Goal: Information Seeking & Learning: Learn about a topic

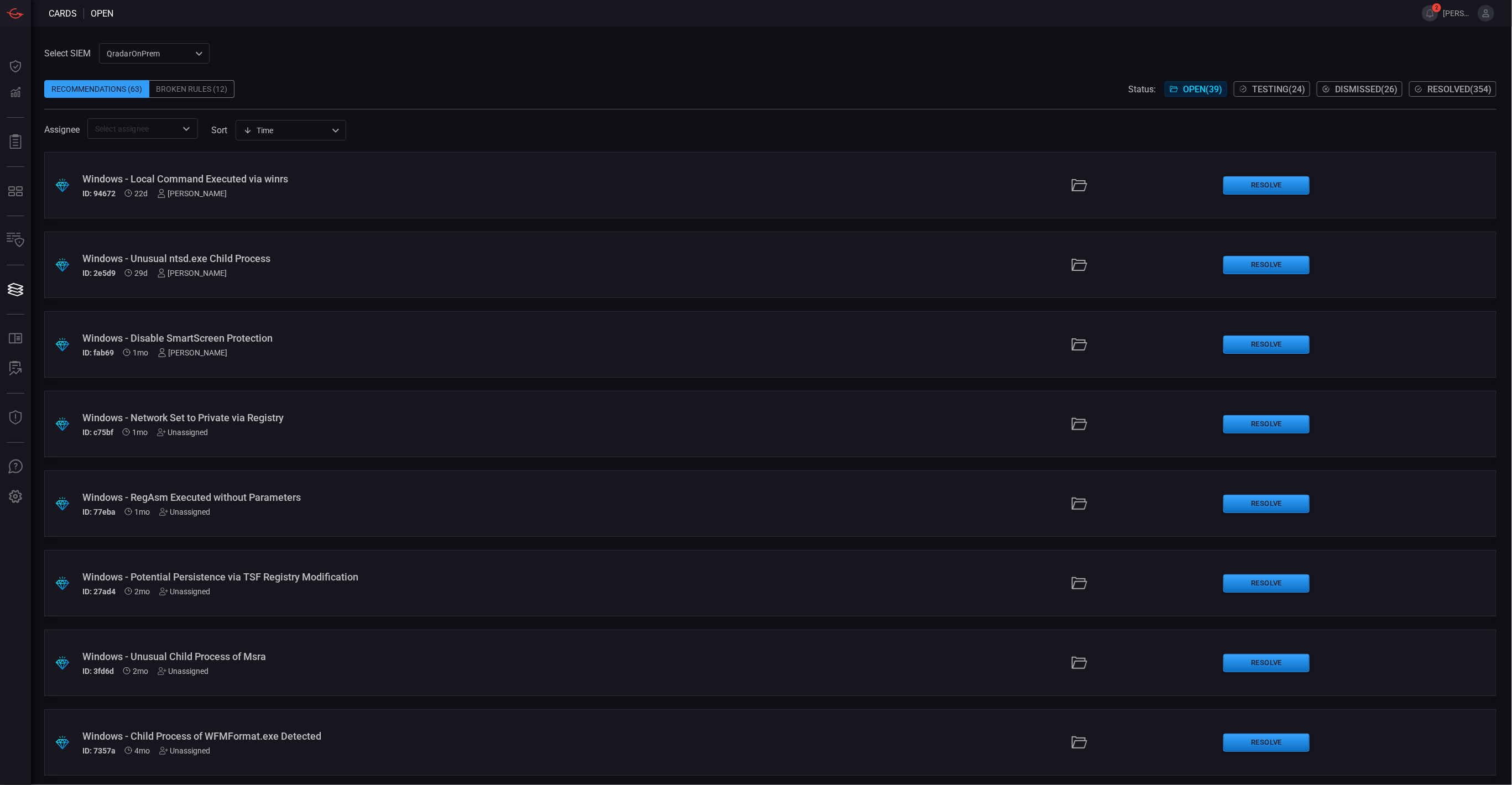
click at [1439, 87] on span "Resolved ( 354 )" at bounding box center [1459, 89] width 64 height 11
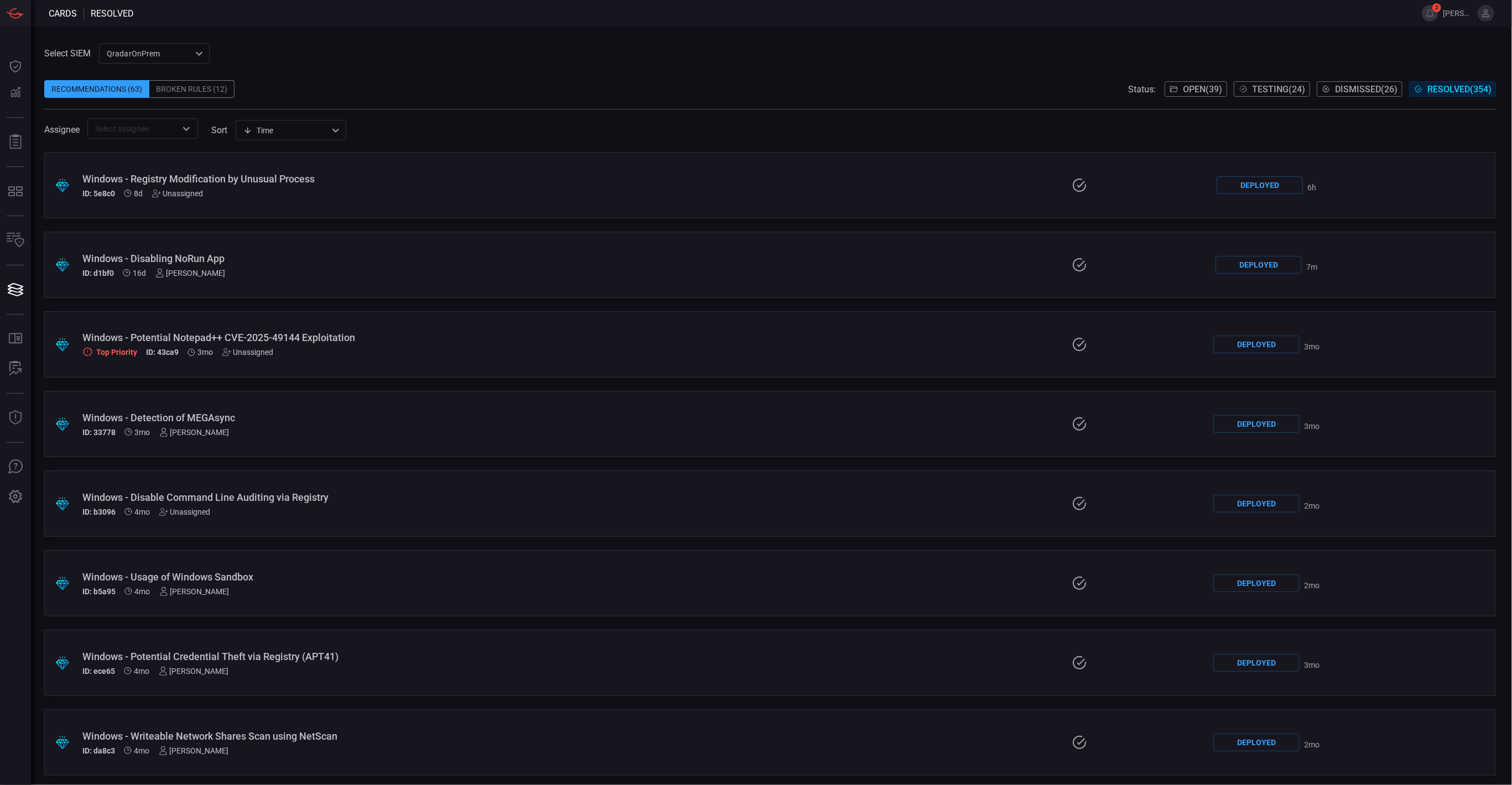
click at [245, 256] on div "Windows - Disabling NoRun App" at bounding box center [370, 259] width 576 height 12
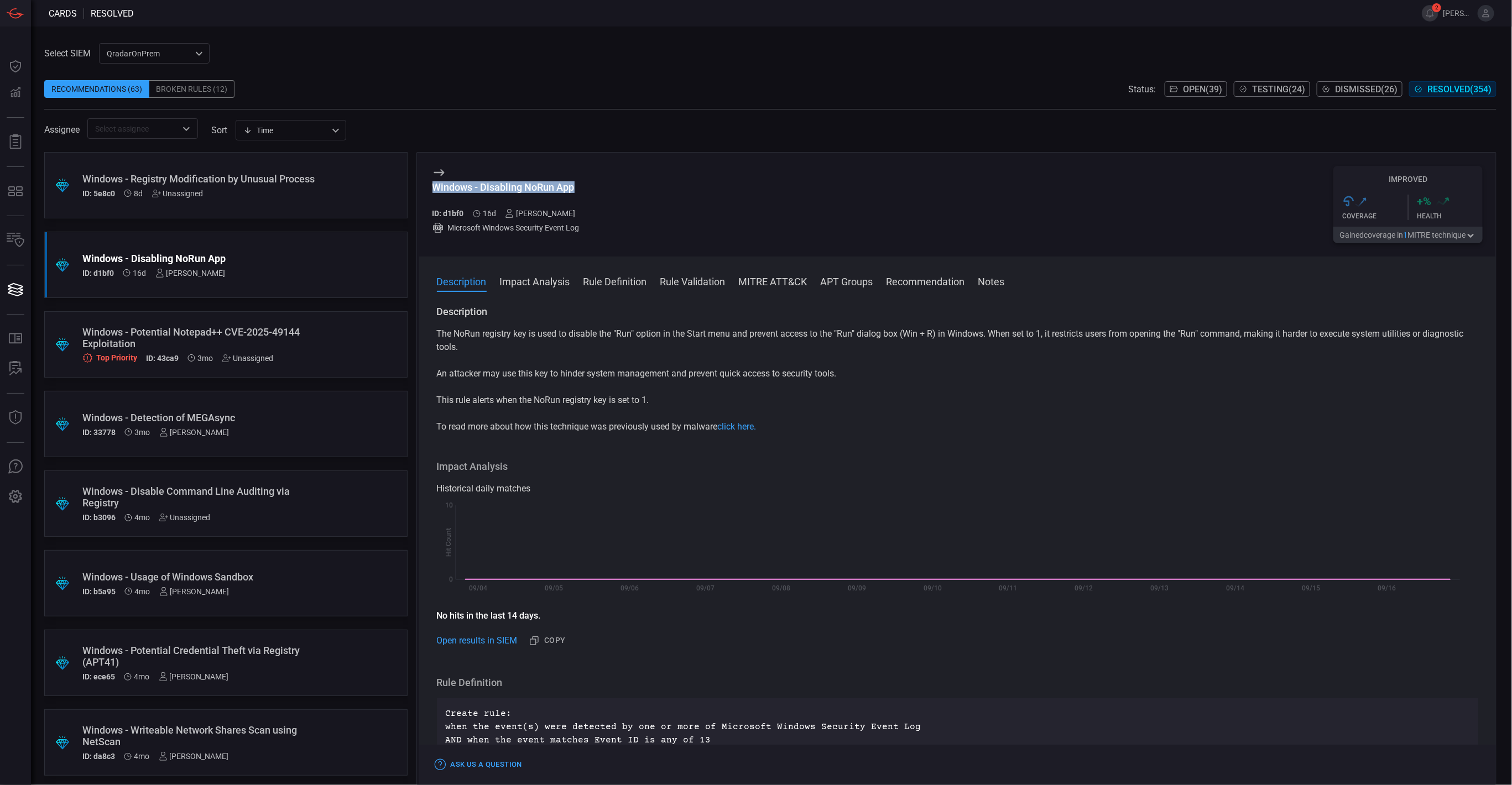
drag, startPoint x: 576, startPoint y: 181, endPoint x: 426, endPoint y: 187, distance: 150.1
click at [426, 187] on div "Windows - Disabling NoRun App ID: d1bf0 16d [PERSON_NAME] Microsoft Windows Sec…" at bounding box center [957, 204] width 1077 height 104
copy div "Windows - Disabling NoRun App"
click at [783, 351] on p "The NoRun registry key is used to disable the "Run" option in the Start menu an…" at bounding box center [957, 340] width 1042 height 26
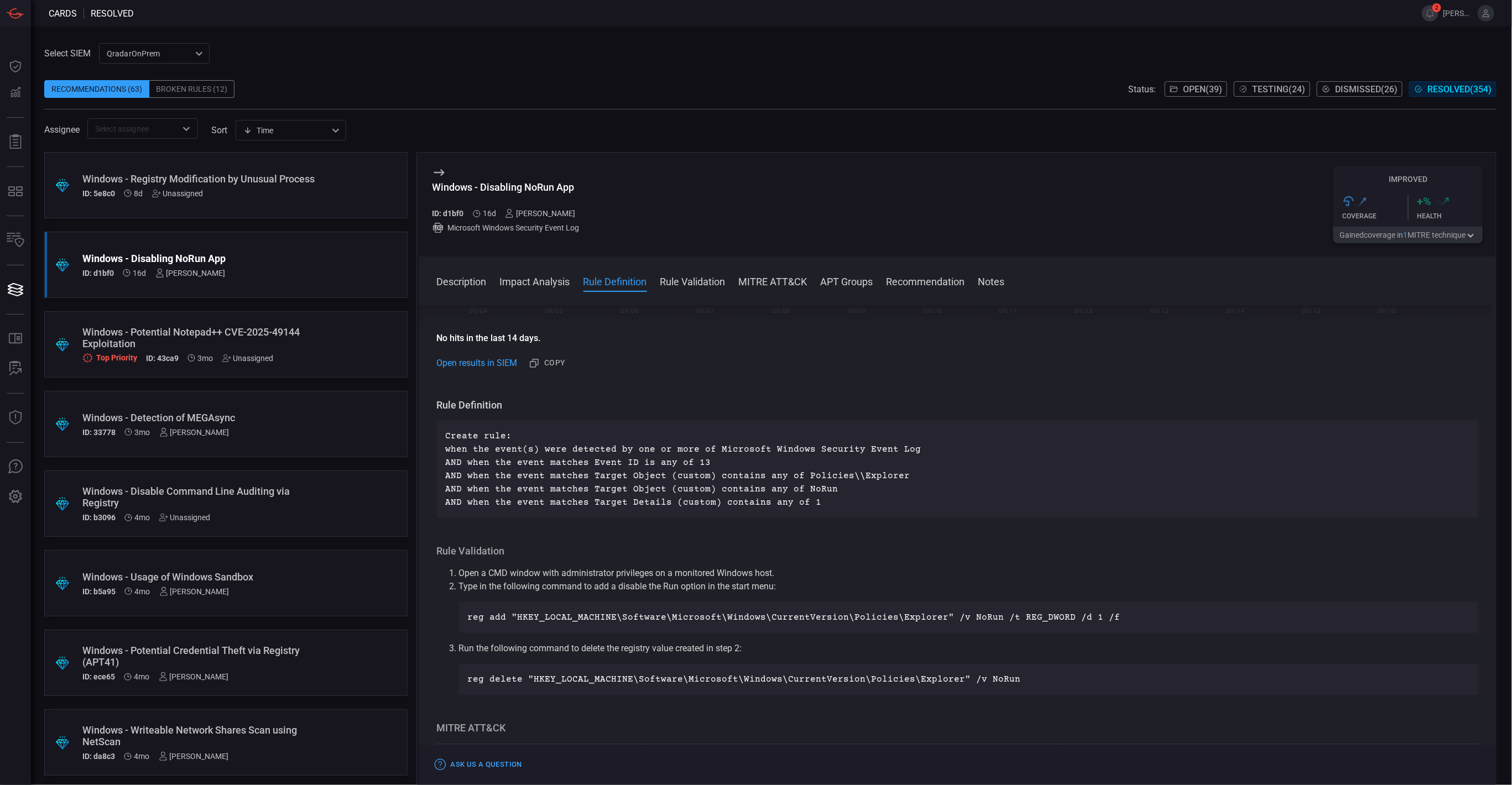
scroll to position [166, 0]
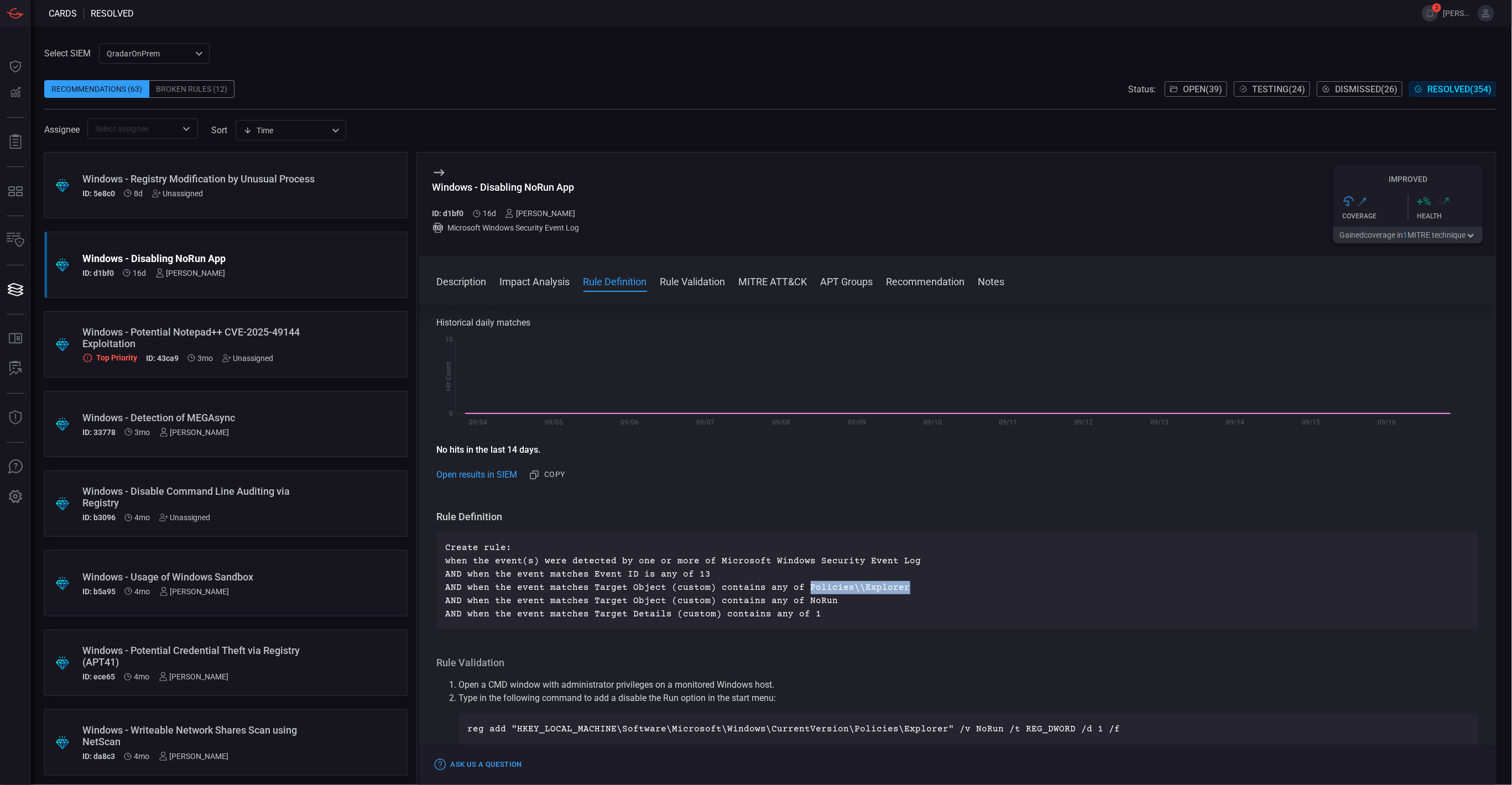
drag, startPoint x: 795, startPoint y: 586, endPoint x: 890, endPoint y: 588, distance: 95.0
click at [890, 588] on p "Create rule: when the event(s) were detected by one or more of Microsoft Window…" at bounding box center [957, 581] width 1024 height 80
copy p "Policies\\Explorer"
click at [1389, 445] on p "No hits in the last 14 days." at bounding box center [957, 450] width 1042 height 13
click at [1325, 334] on div "Historical daily matches Created with Highcharts 10.3.2 Hit Count 09/04 09/05 0…" at bounding box center [957, 375] width 1042 height 119
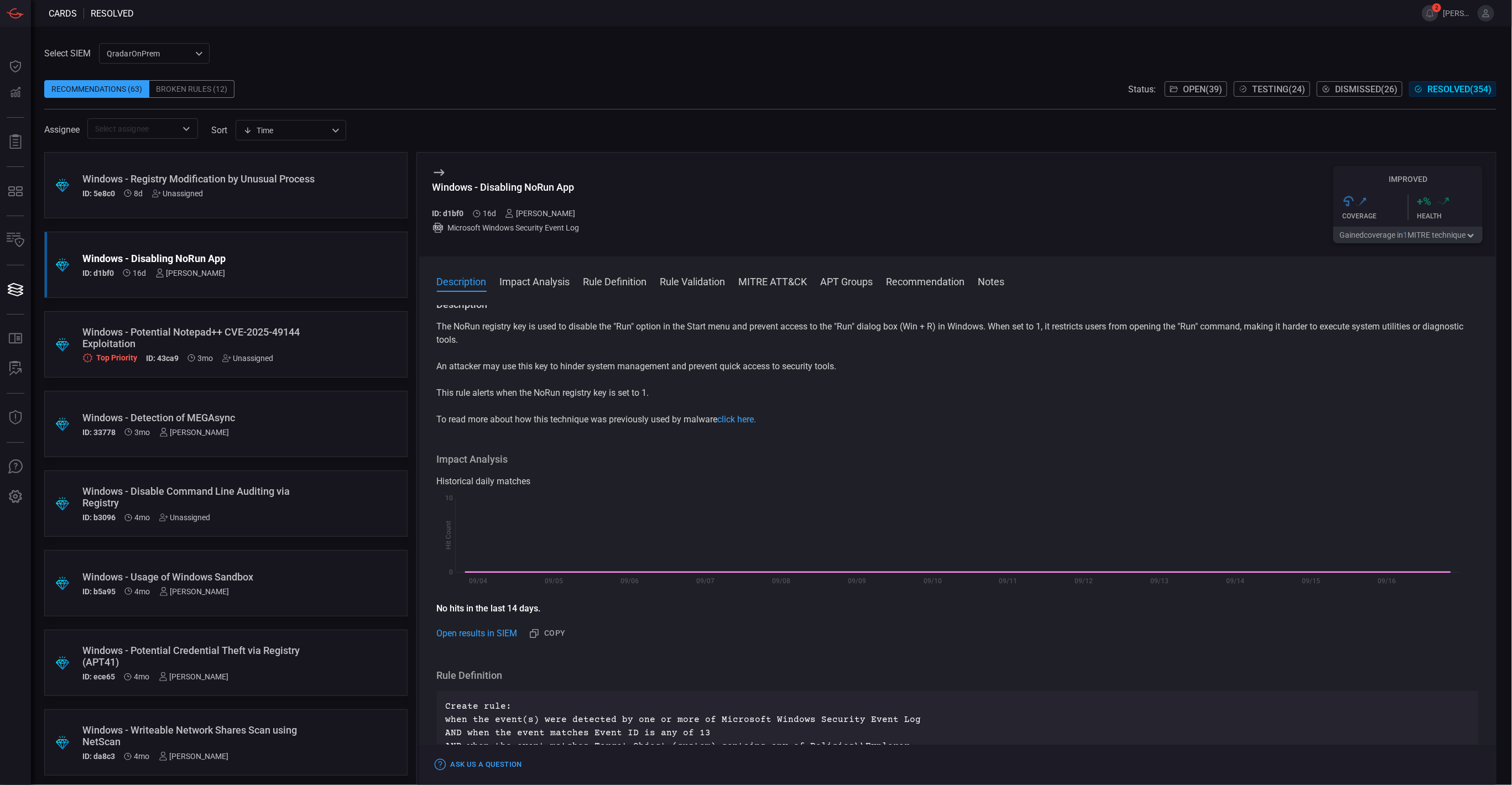
scroll to position [0, 0]
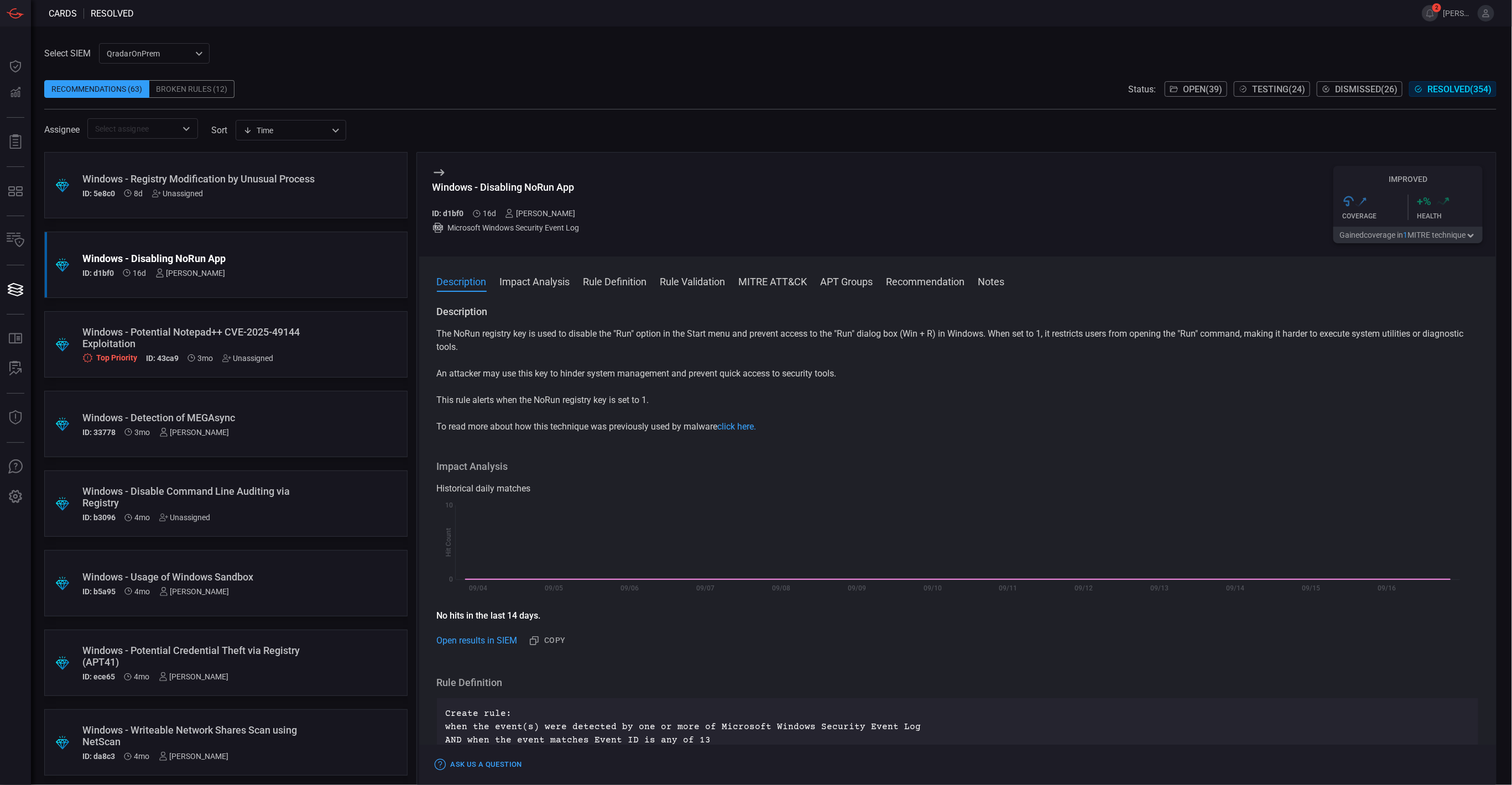
click at [434, 175] on icon at bounding box center [439, 172] width 14 height 13
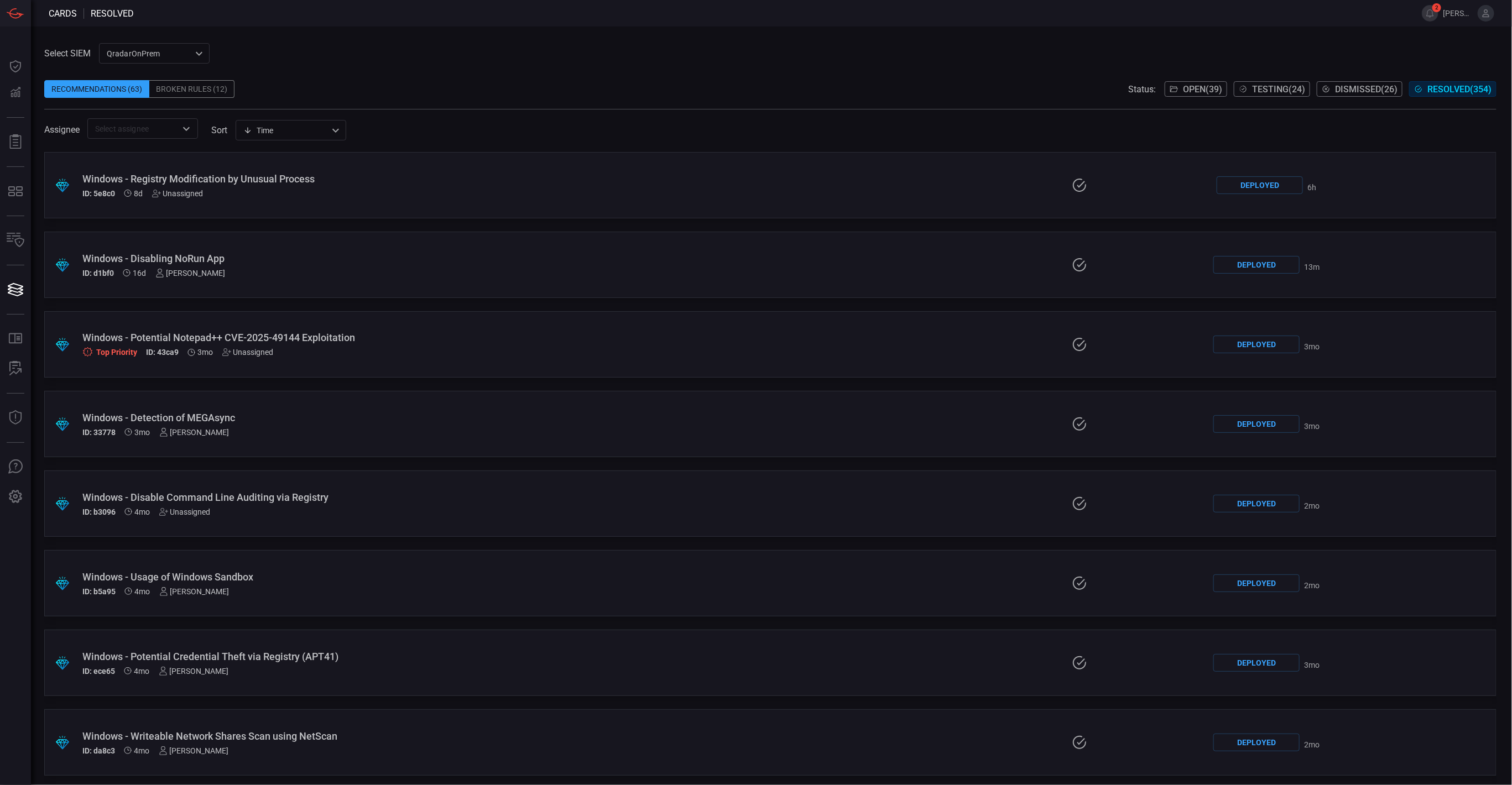
click at [856, 269] on div ".suggested_cards_icon{fill:url(#suggested_cards_icon);} Windows - Disabling NoR…" at bounding box center [770, 265] width 1452 height 66
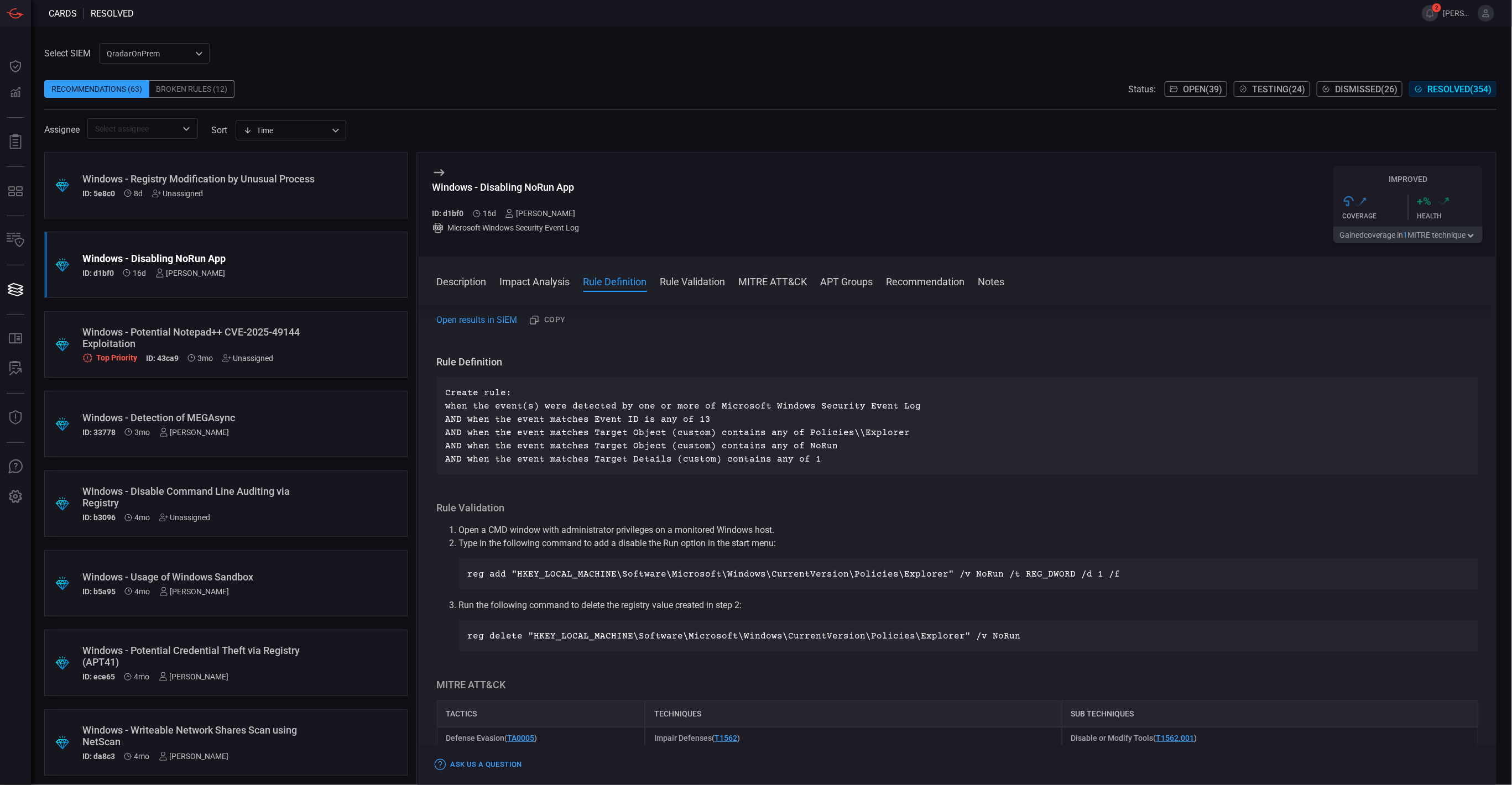
scroll to position [331, 0]
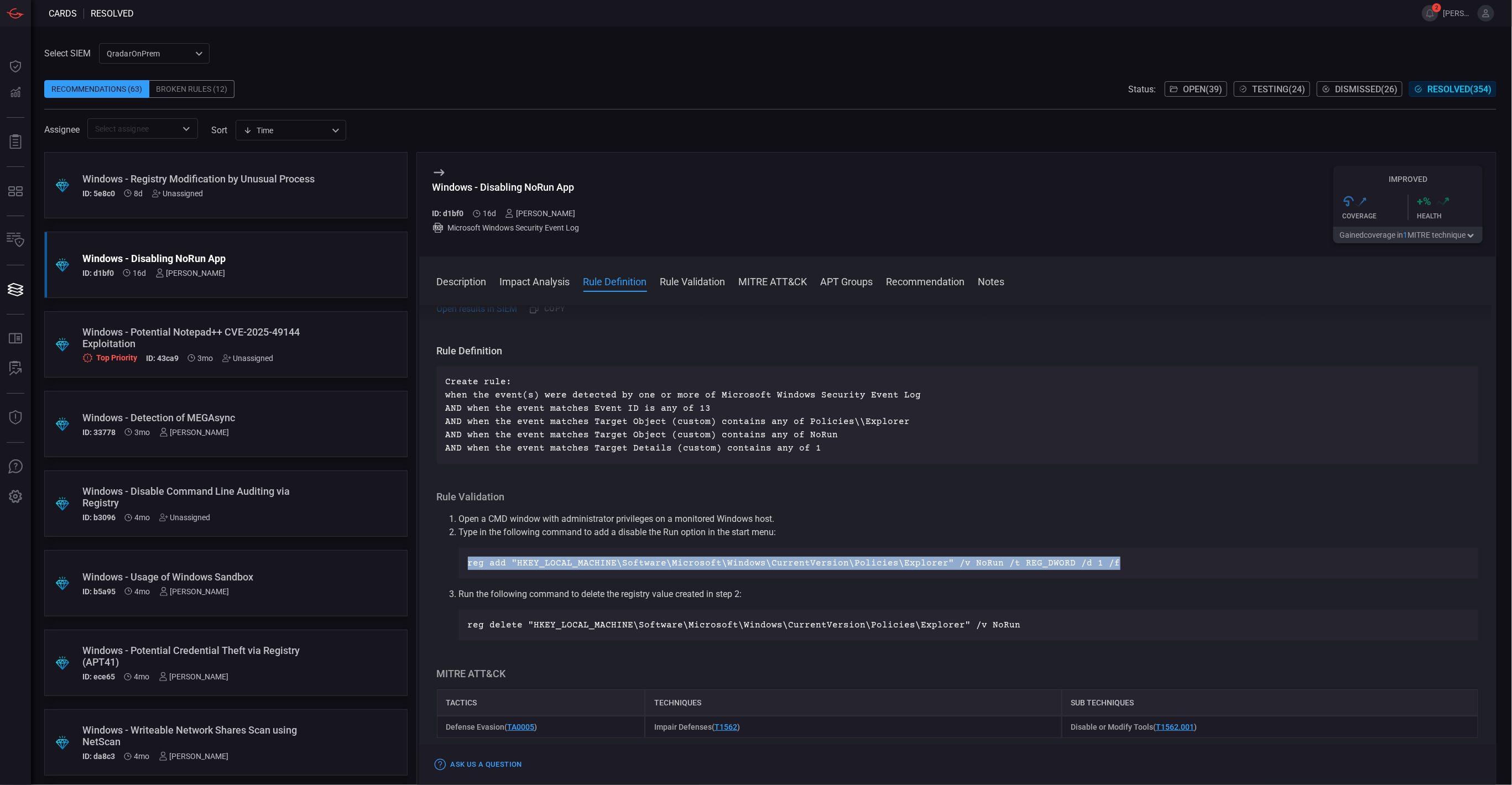
drag, startPoint x: 466, startPoint y: 561, endPoint x: 1103, endPoint y: 560, distance: 637.0
click at [1103, 560] on div "reg add "HKEY_LOCAL_MACHINE\Software\Microsoft\Windows\CurrentVersion\Policies\…" at bounding box center [968, 563] width 1020 height 31
copy p "reg add "HKEY_LOCAL_MACHINE\Software\Microsoft\Windows\CurrentVersion\Policies\…"
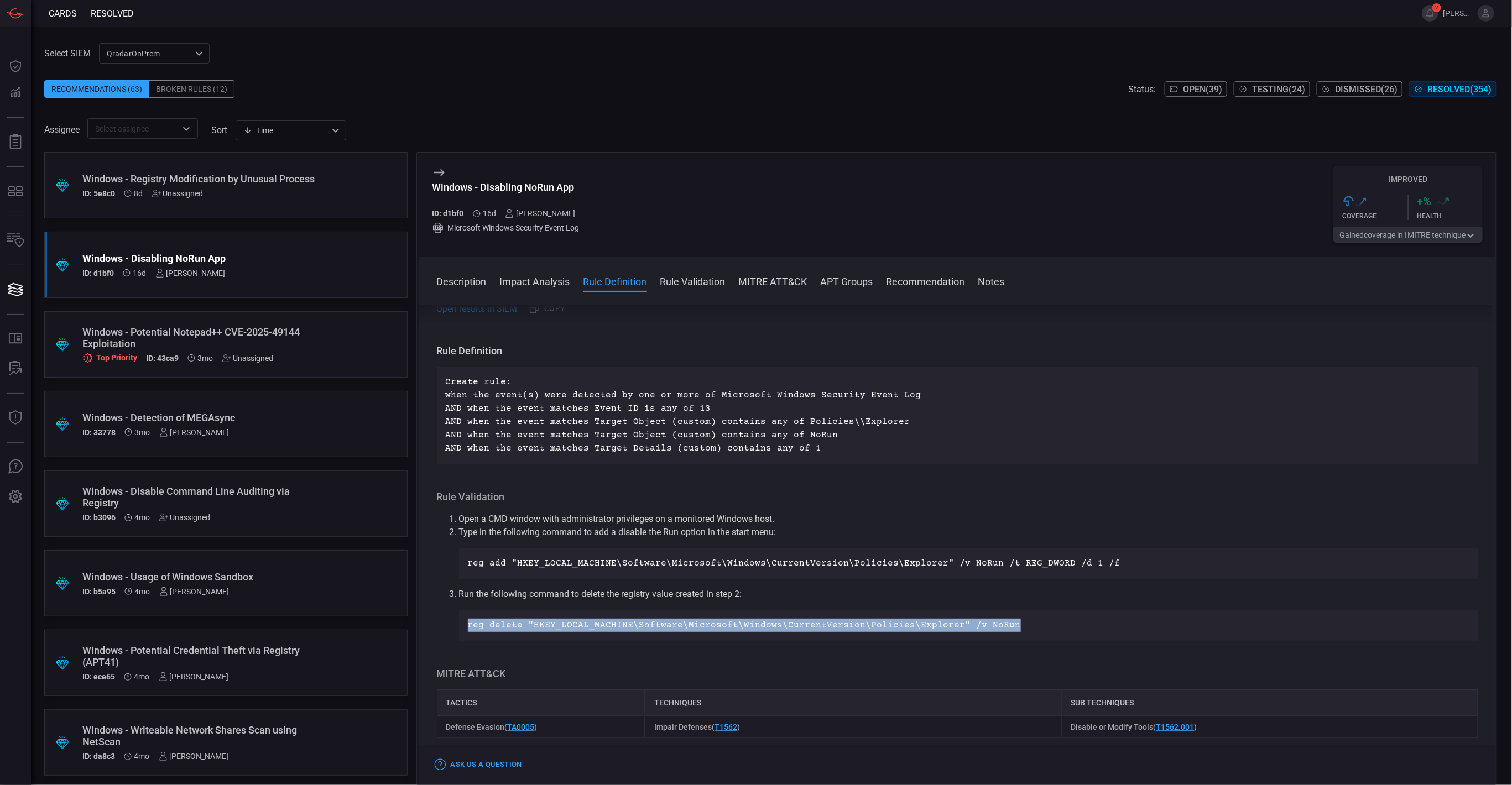
drag, startPoint x: 467, startPoint y: 624, endPoint x: 998, endPoint y: 624, distance: 531.0
click at [998, 624] on div "reg delete "HKEY_LOCAL_MACHINE\Software\Microsoft\Windows\CurrentVersion\Polici…" at bounding box center [968, 625] width 1020 height 31
copy p "reg delete "HKEY_LOCAL_MACHINE\Software\Microsoft\Windows\CurrentVersion\Polici…"
click at [1293, 323] on div "Description The NoRun registry key is used to disable the "Run" option in the S…" at bounding box center [957, 543] width 1077 height 475
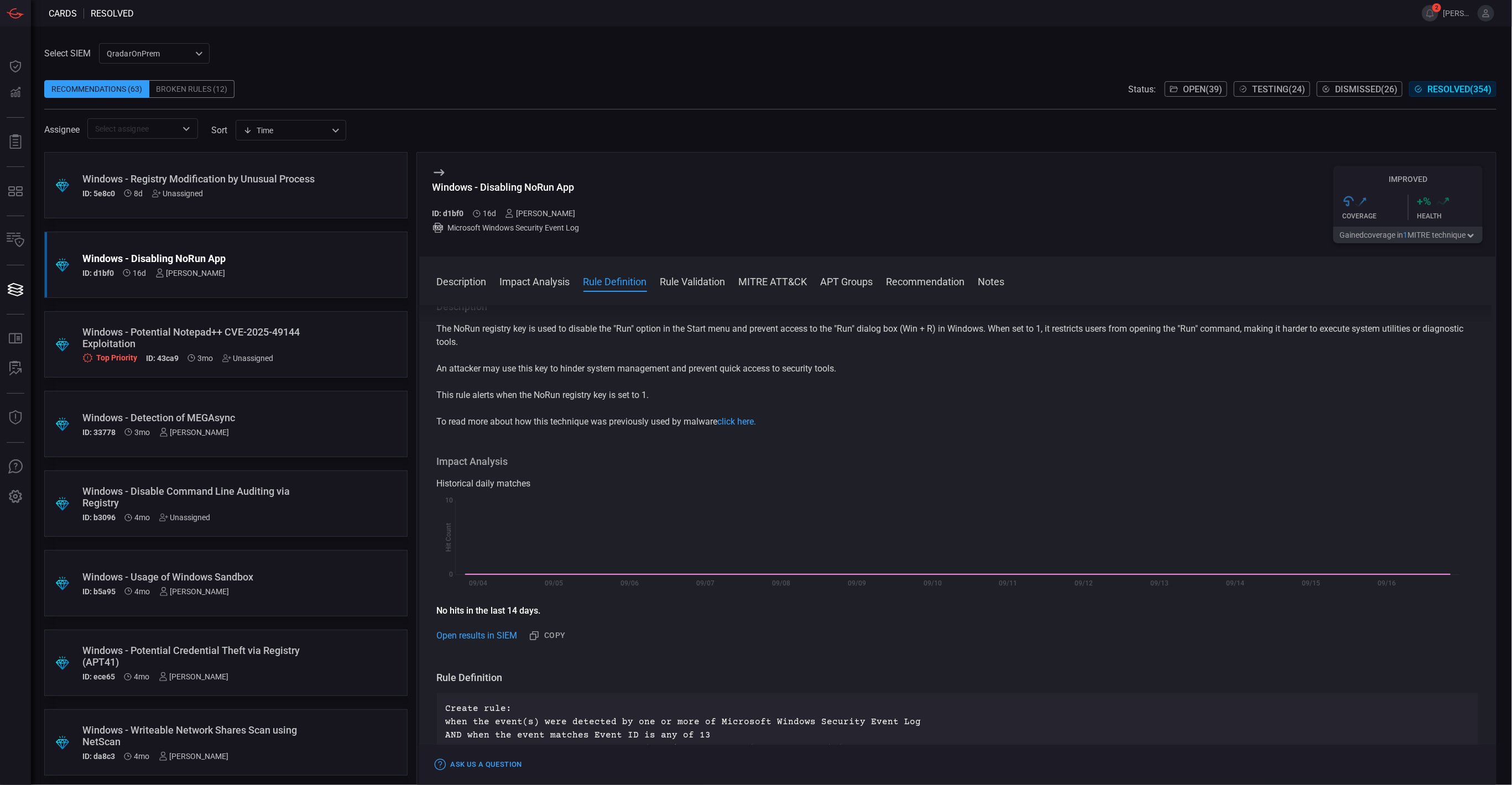
scroll to position [0, 0]
click at [1316, 397] on p "This rule alerts when the NoRun registry key is set to 1." at bounding box center [957, 400] width 1042 height 13
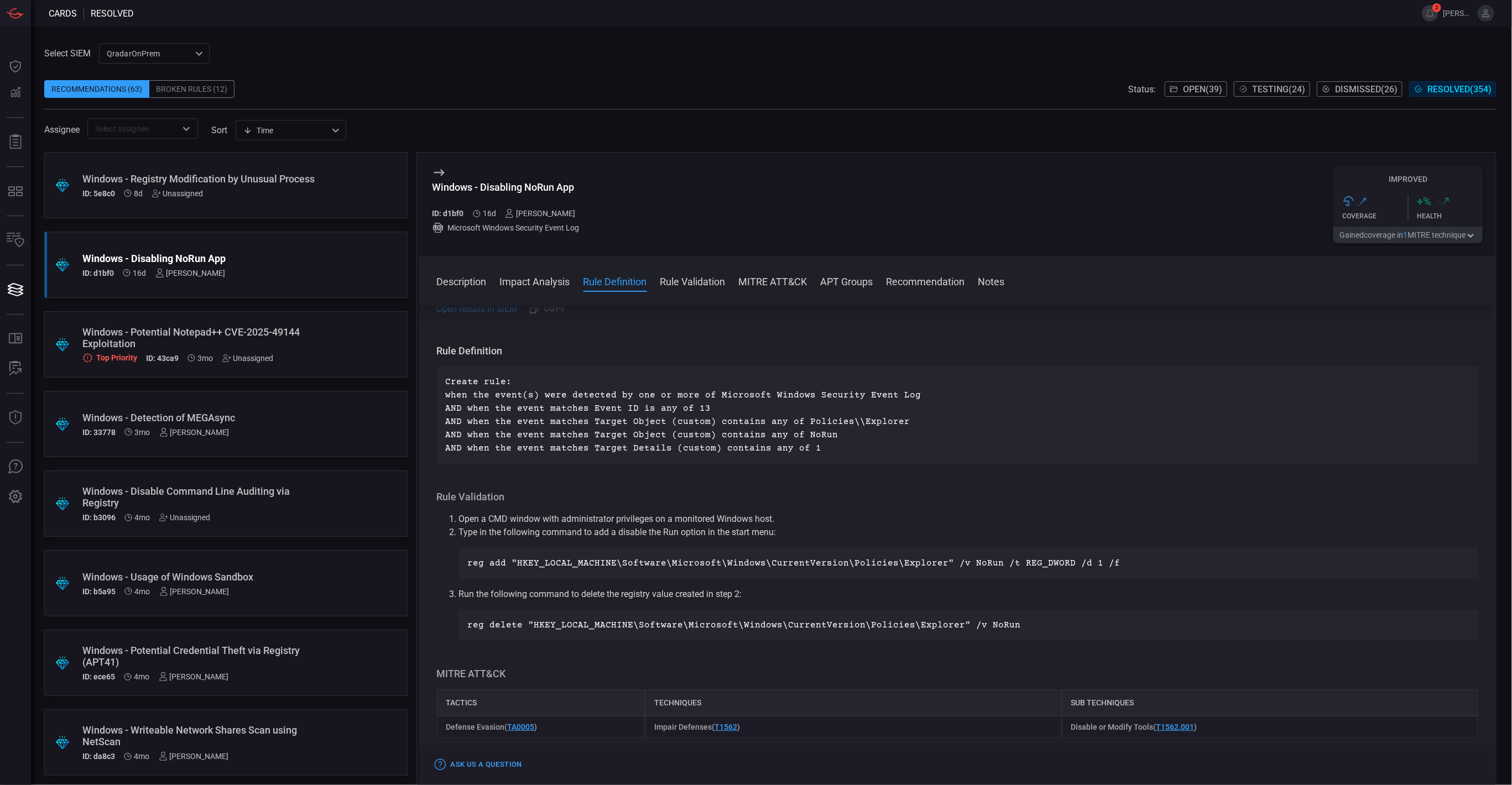
scroll to position [249, 0]
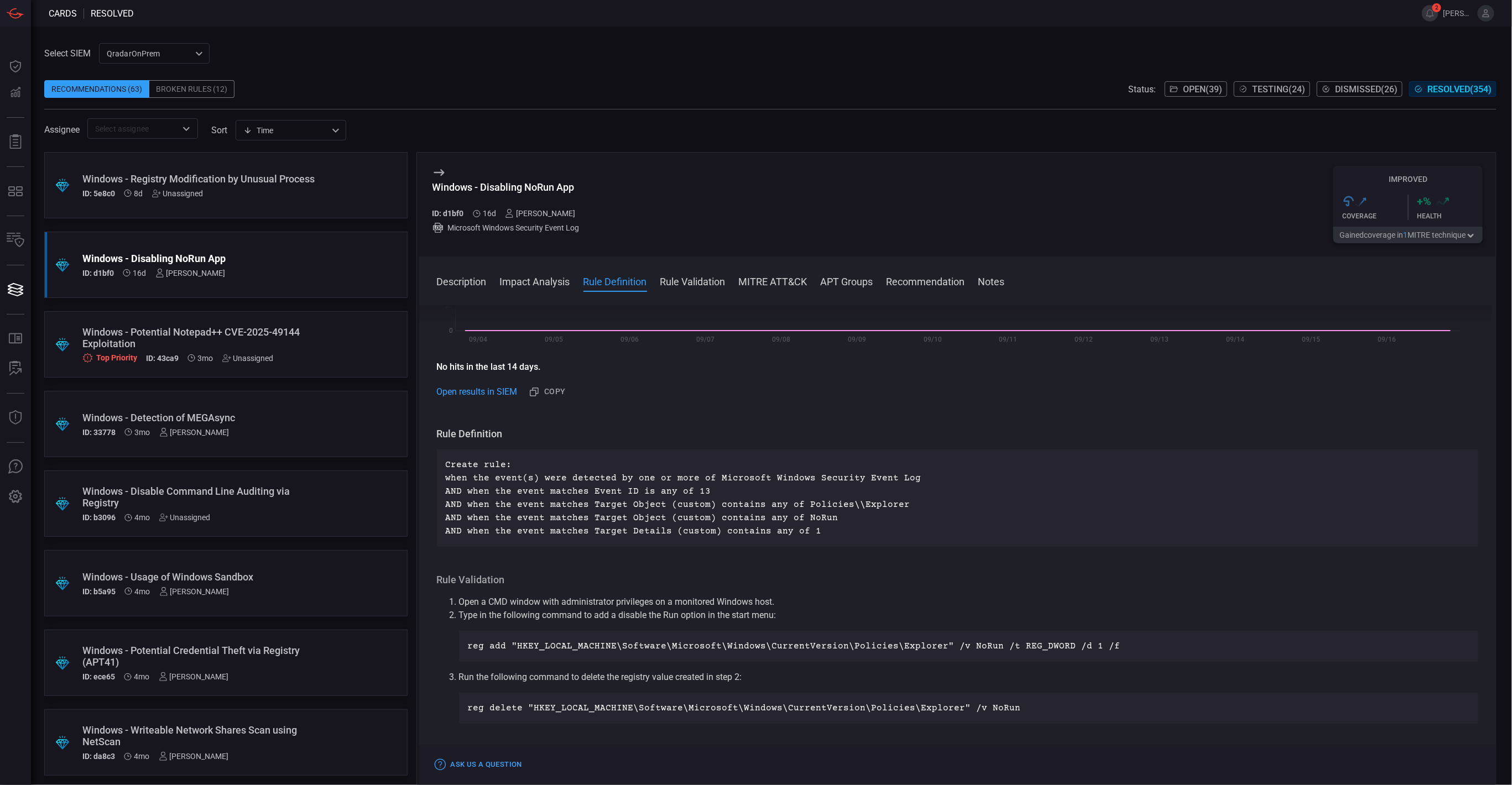
click at [295, 340] on div "Windows - Potential Notepad++ CVE-2025-49144 Exploitation" at bounding box center [204, 338] width 245 height 23
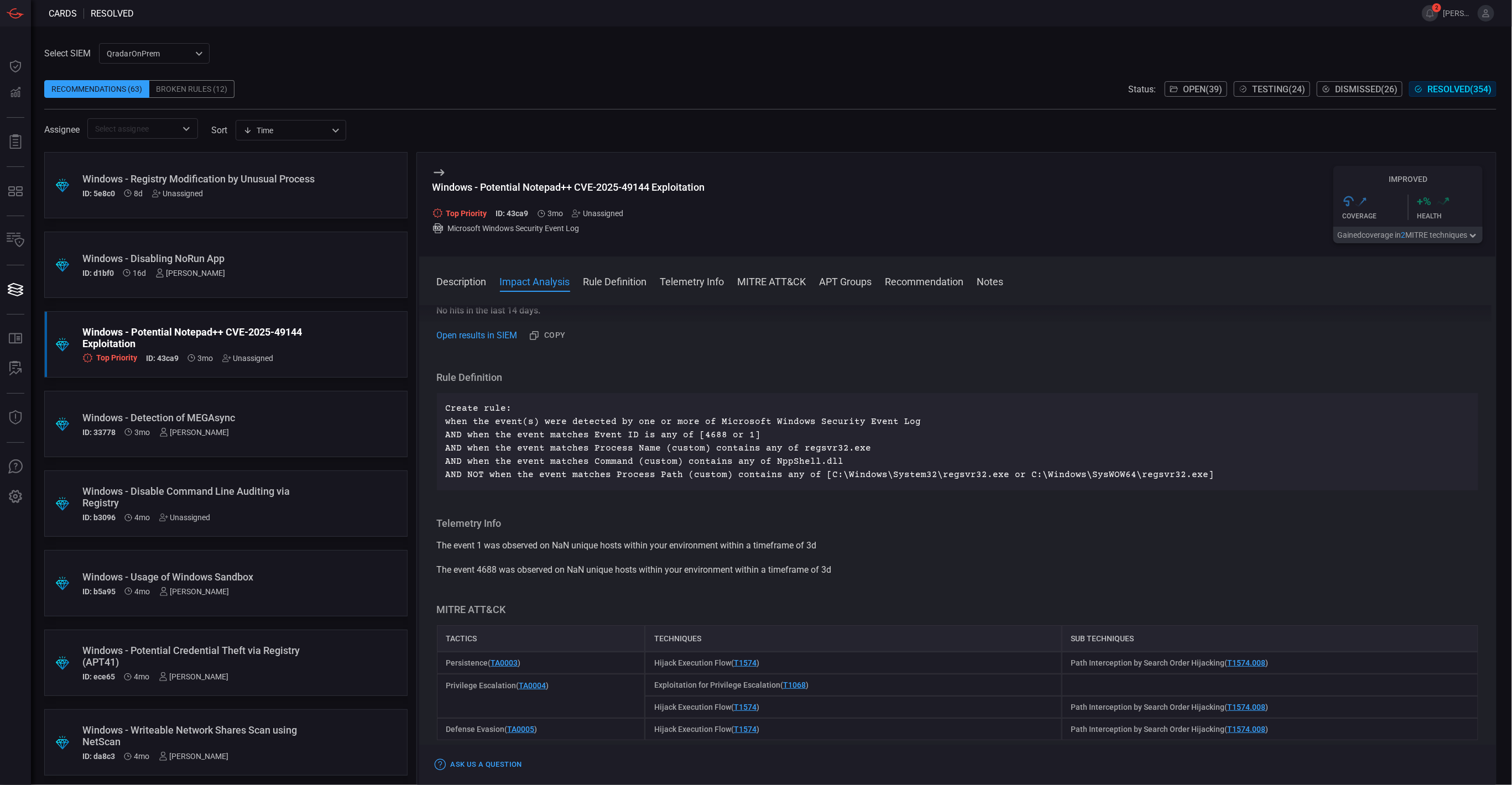
scroll to position [331, 0]
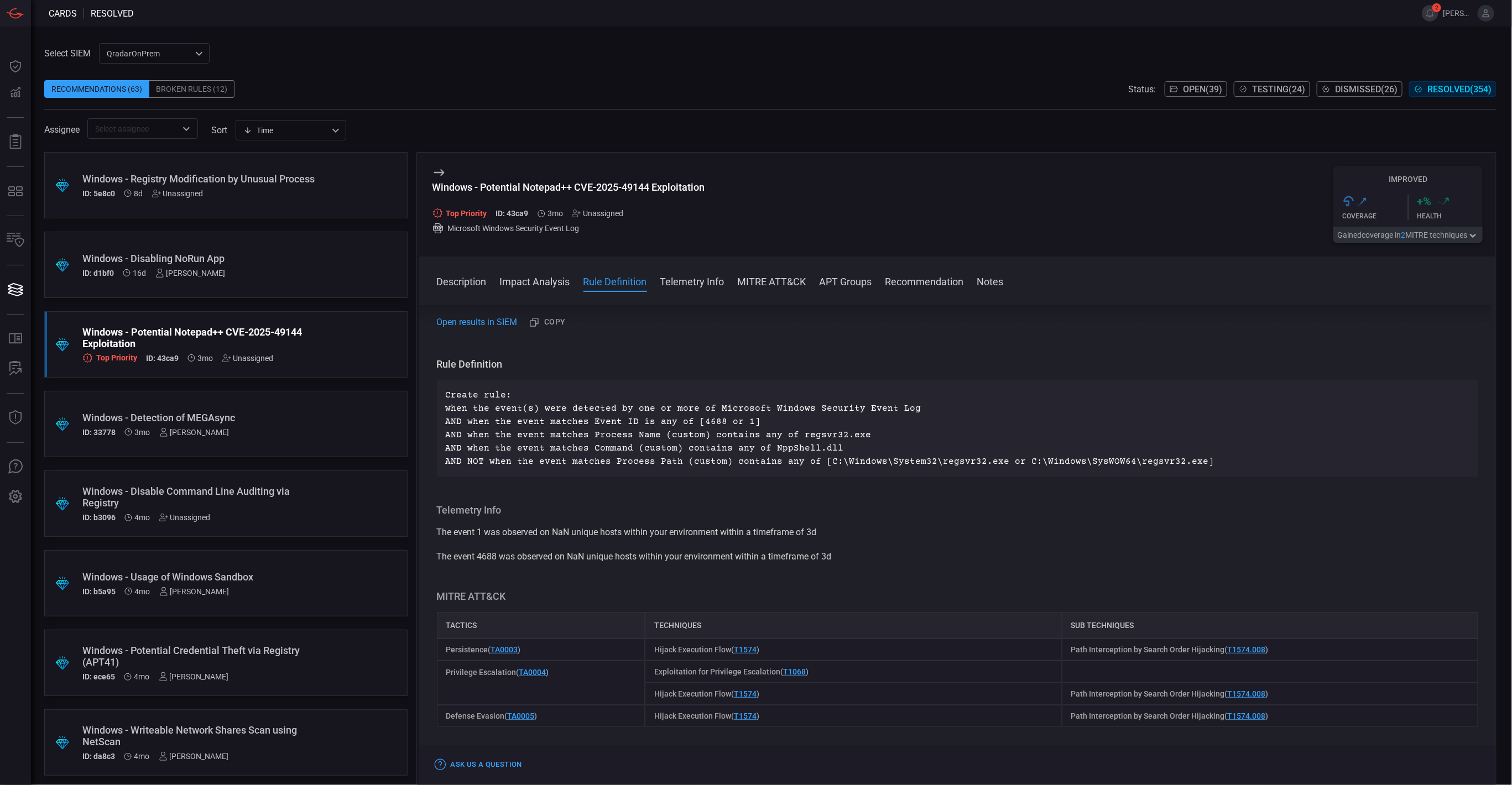
click at [222, 419] on div "Windows - Detection of MEGAsync" at bounding box center [204, 418] width 245 height 12
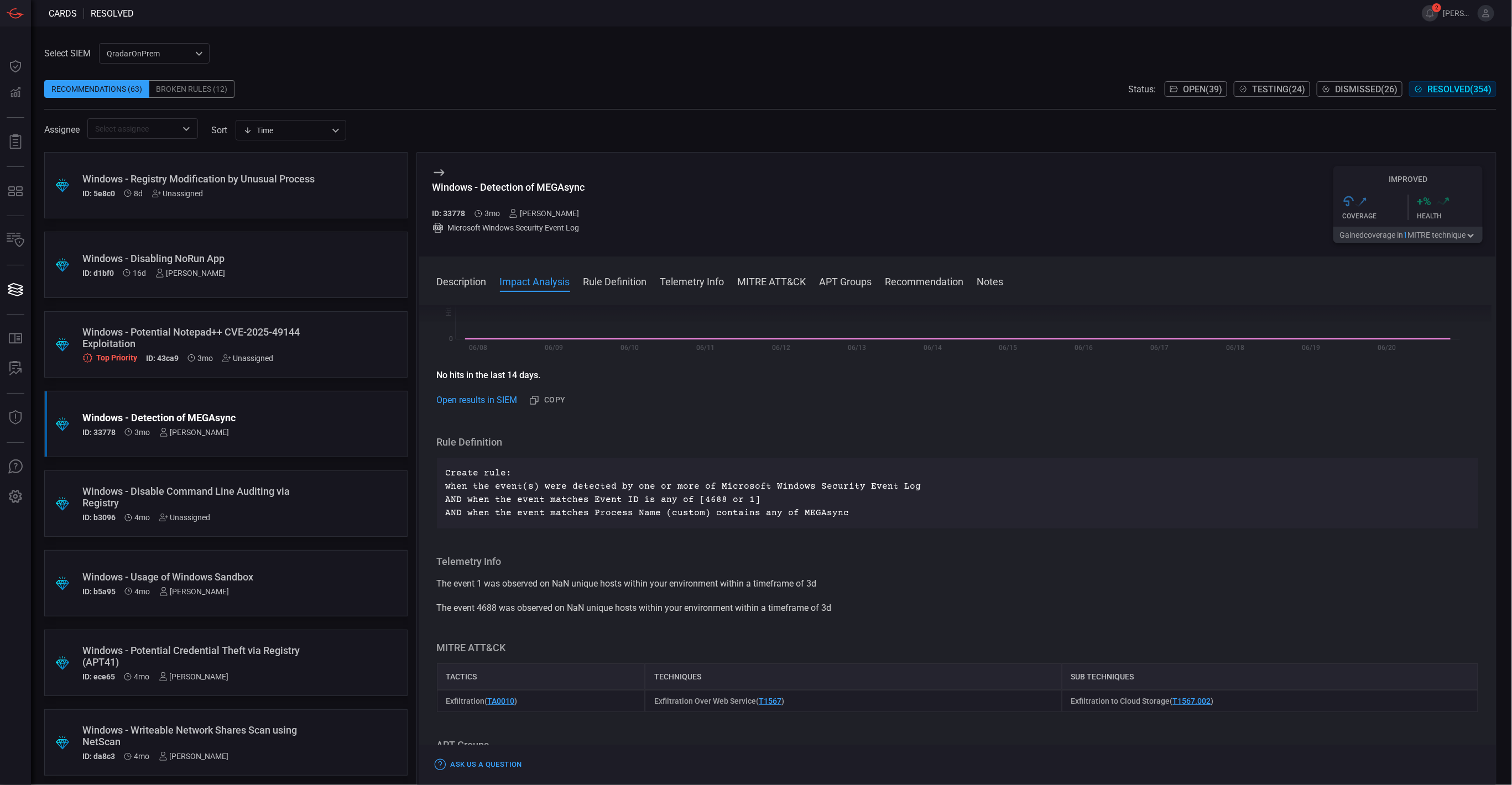
scroll to position [249, 0]
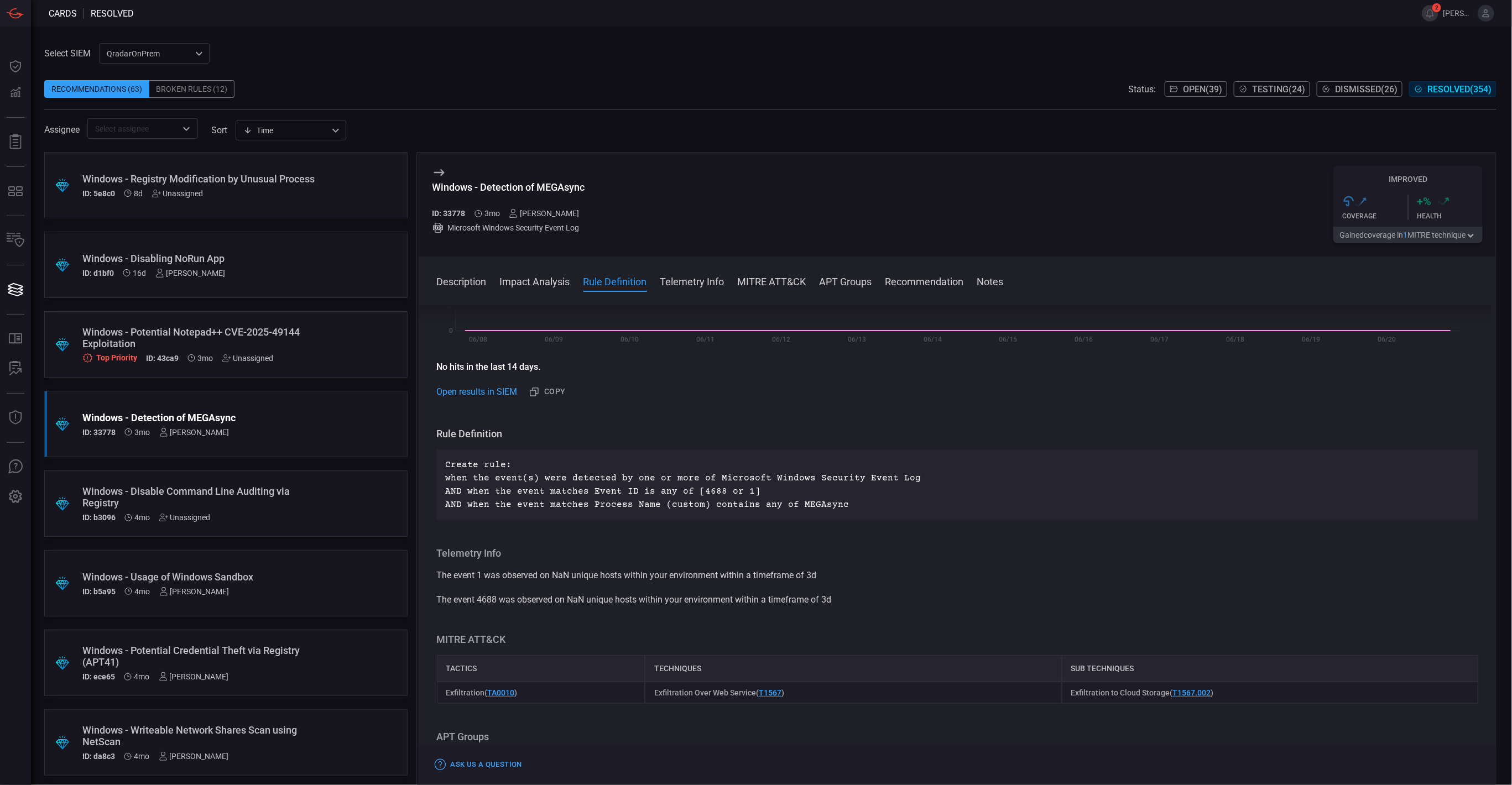
click at [231, 496] on div "Windows - Disable Command Line Auditing via Registry" at bounding box center [204, 497] width 245 height 23
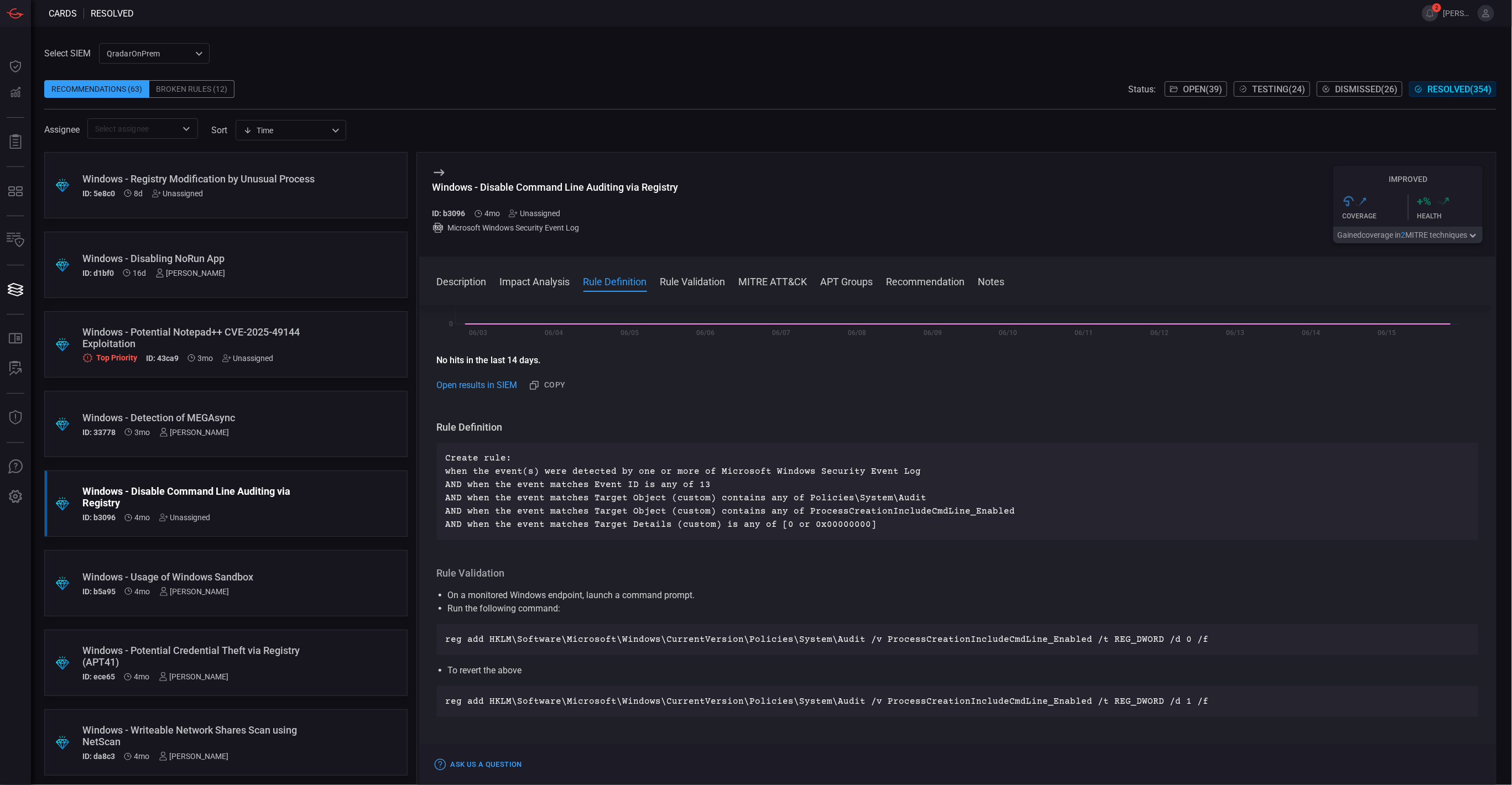
scroll to position [249, 0]
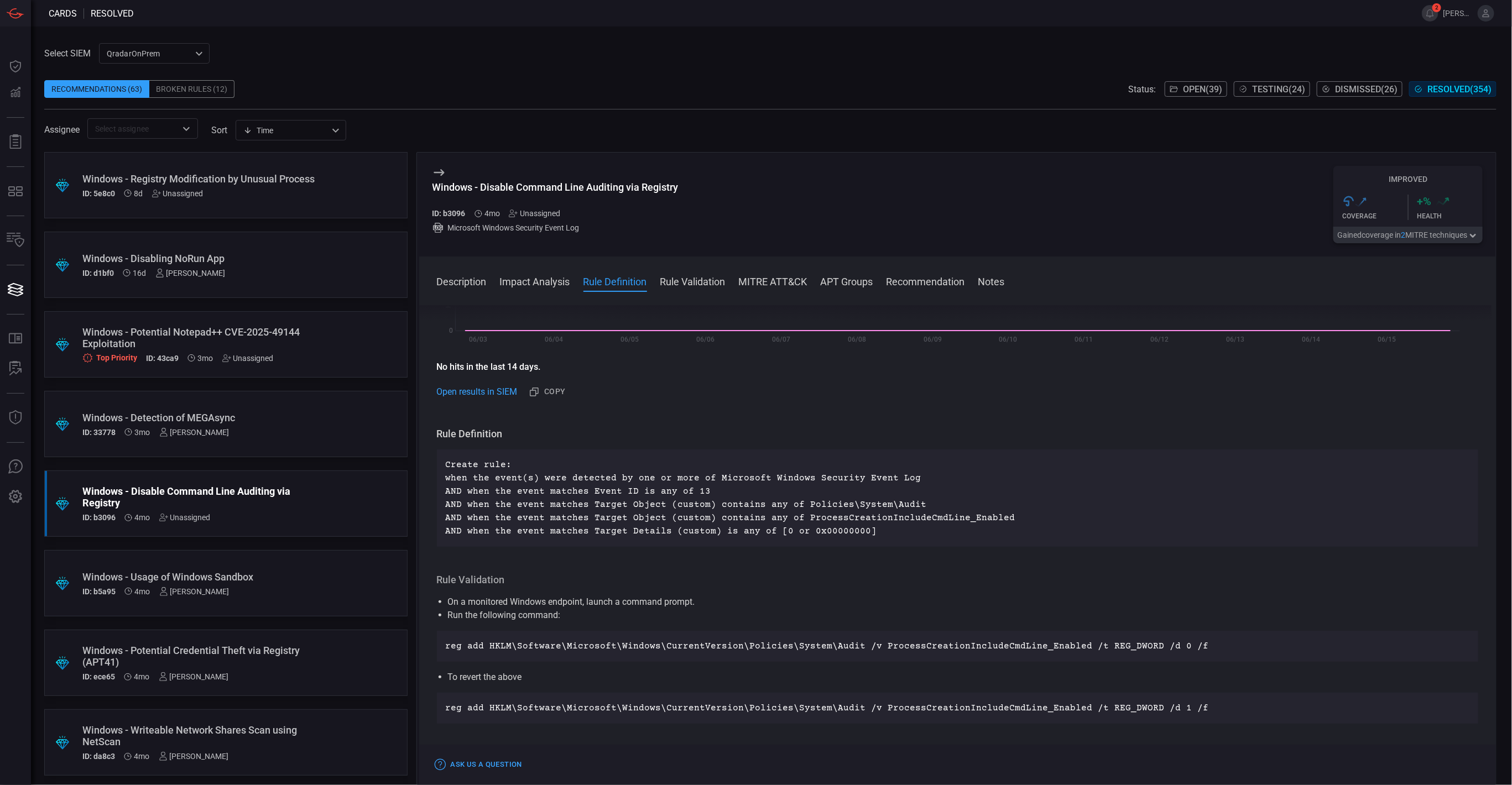
click at [264, 408] on div ".suggested_cards_icon{fill:url(#suggested_cards_icon);} Windows - Detection of …" at bounding box center [225, 424] width 363 height 66
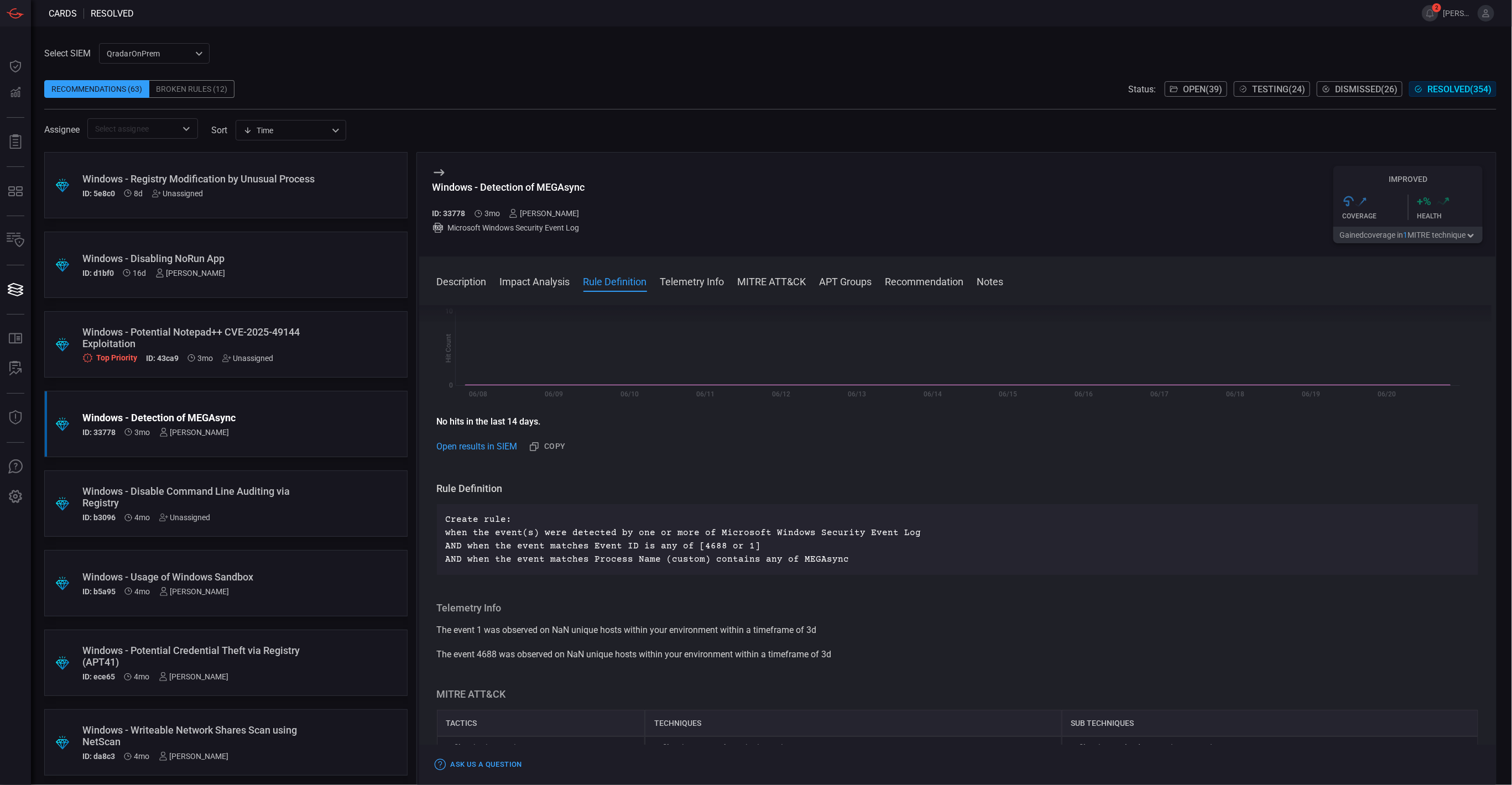
scroll to position [249, 0]
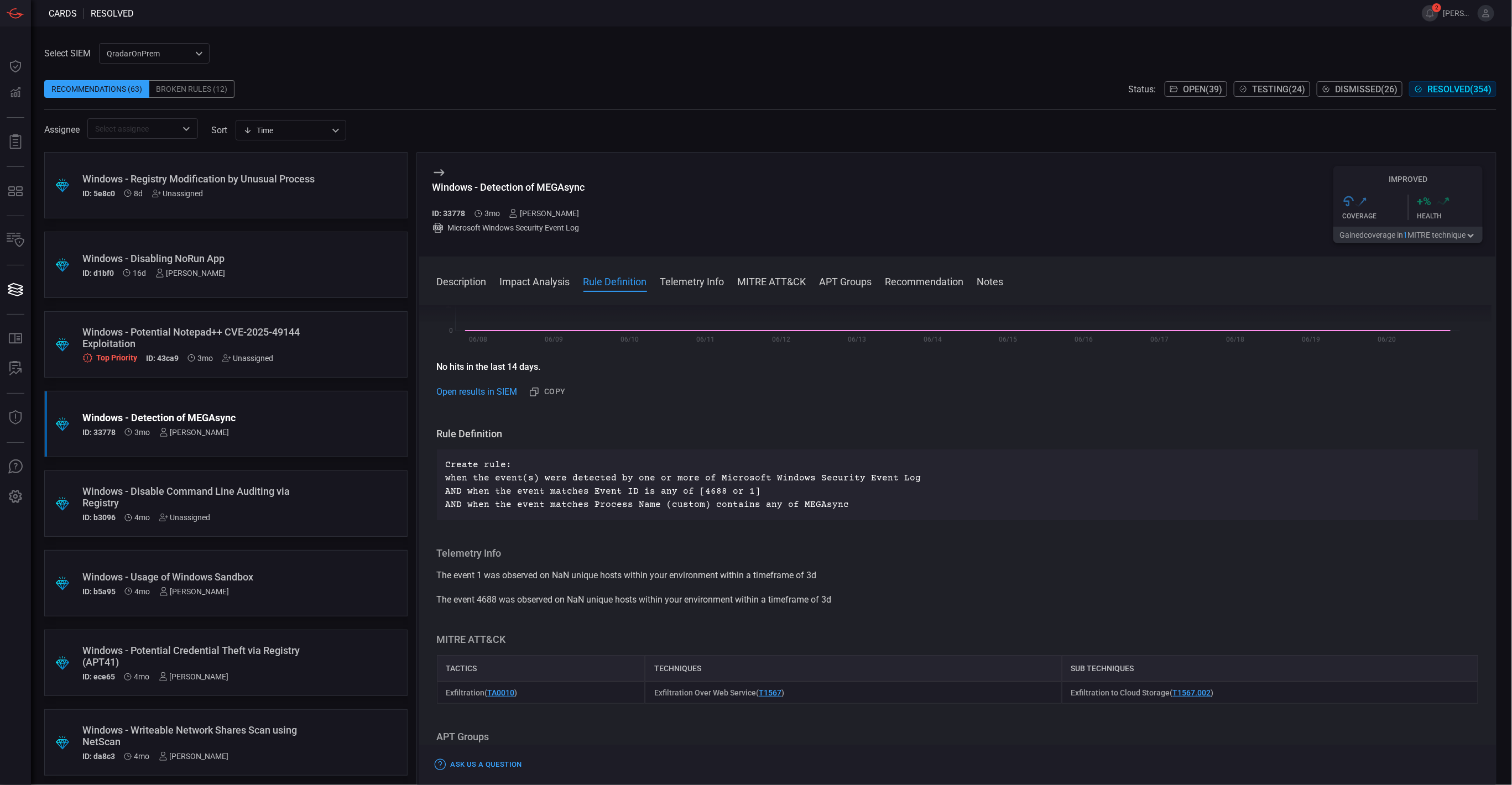
click at [279, 322] on div ".suggested_cards_icon{fill:url(#suggested_cards_icon);} Windows - Potential Not…" at bounding box center [225, 344] width 363 height 66
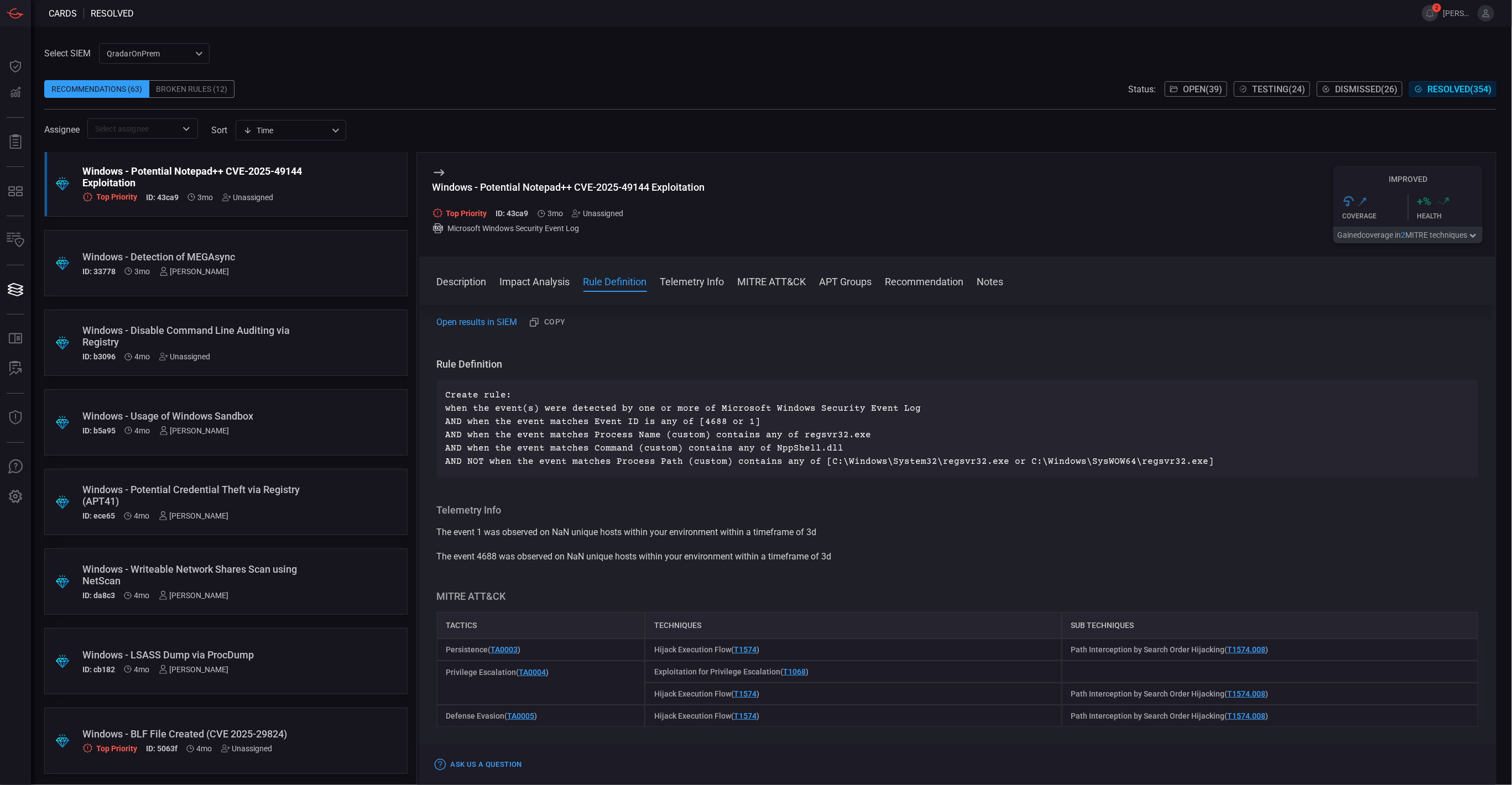
scroll to position [166, 0]
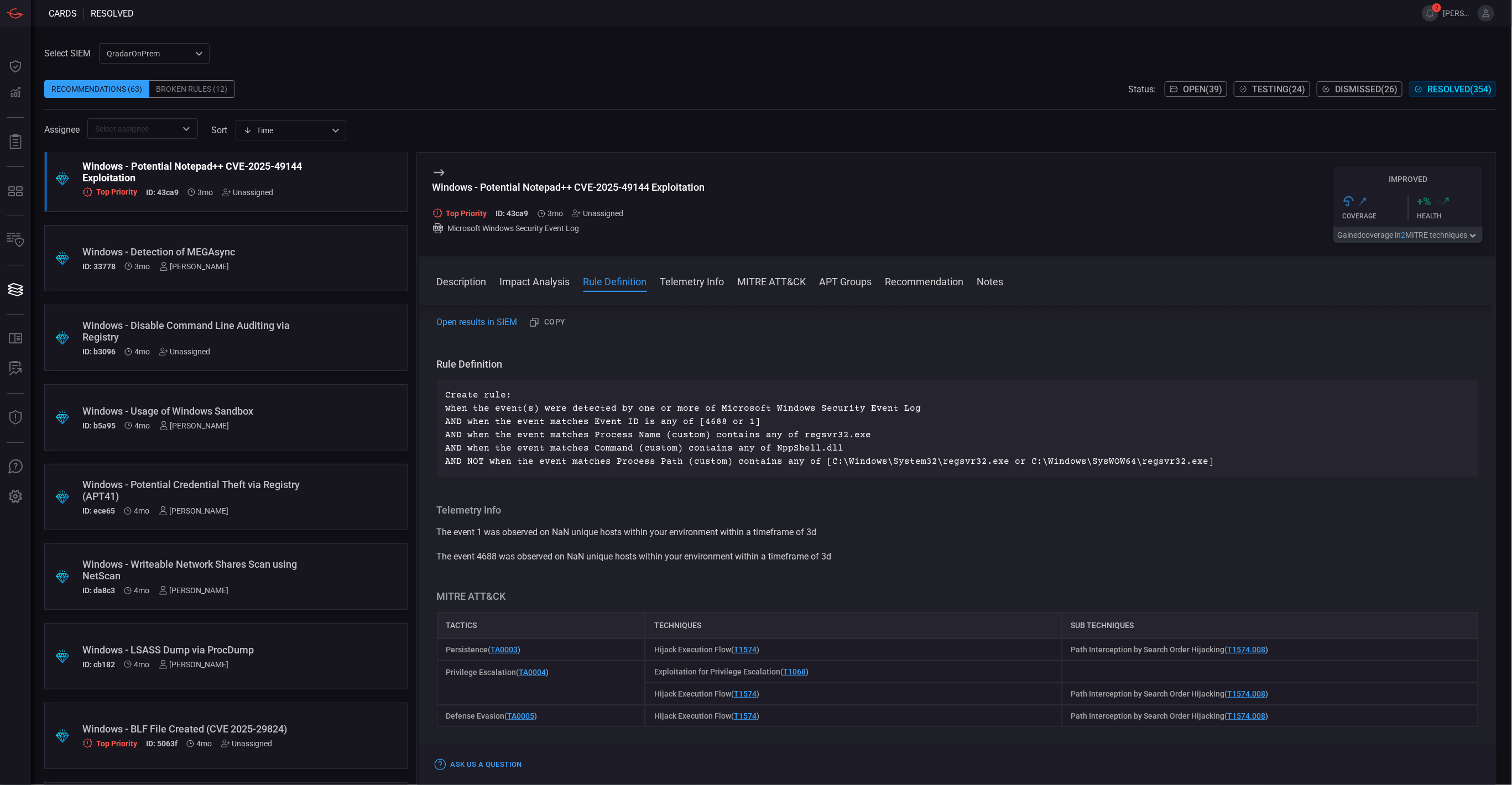
click at [258, 496] on div "Windows - Potential Credential Theft via Registry (APT41)" at bounding box center [204, 490] width 245 height 23
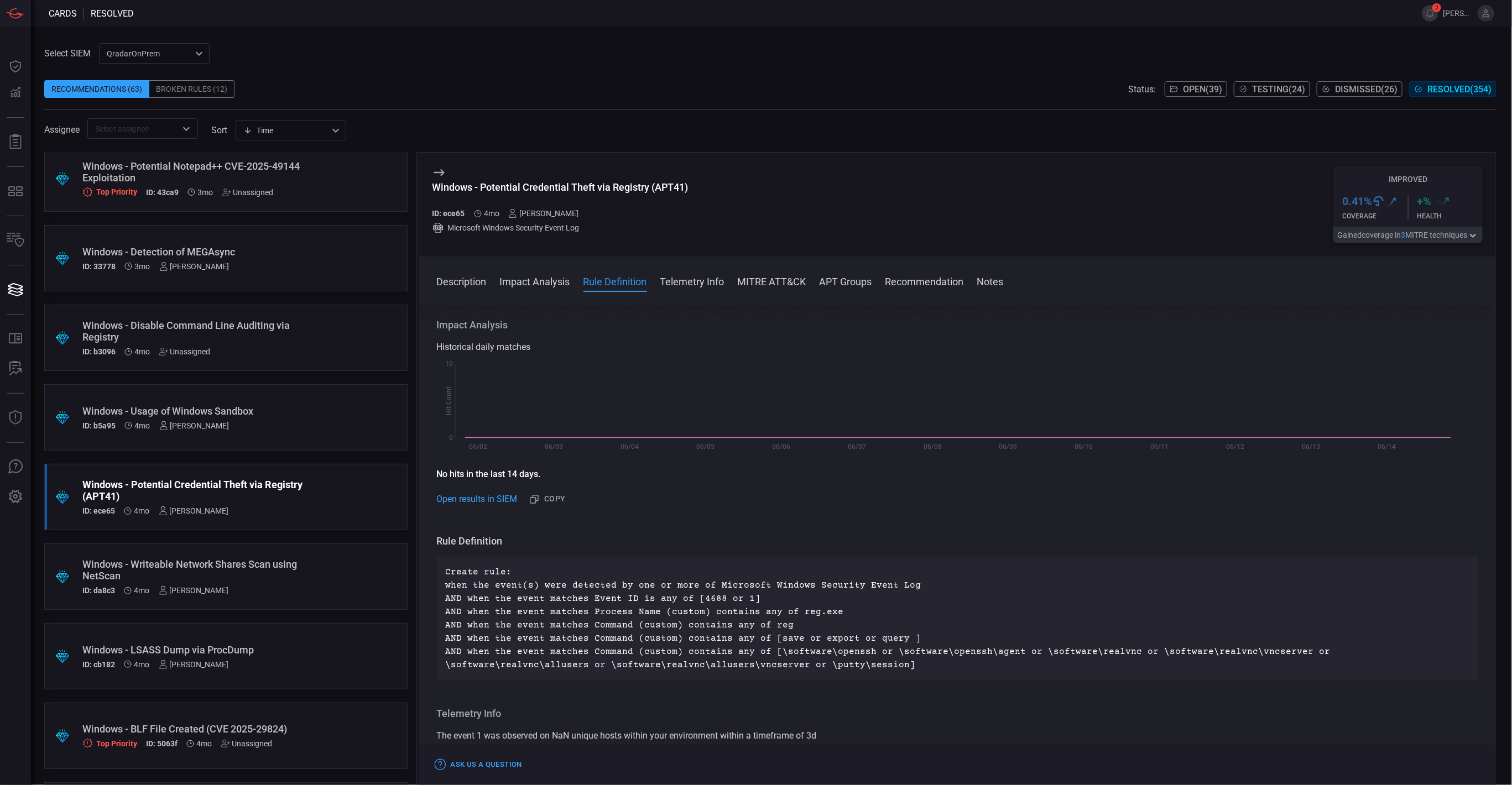
scroll to position [166, 0]
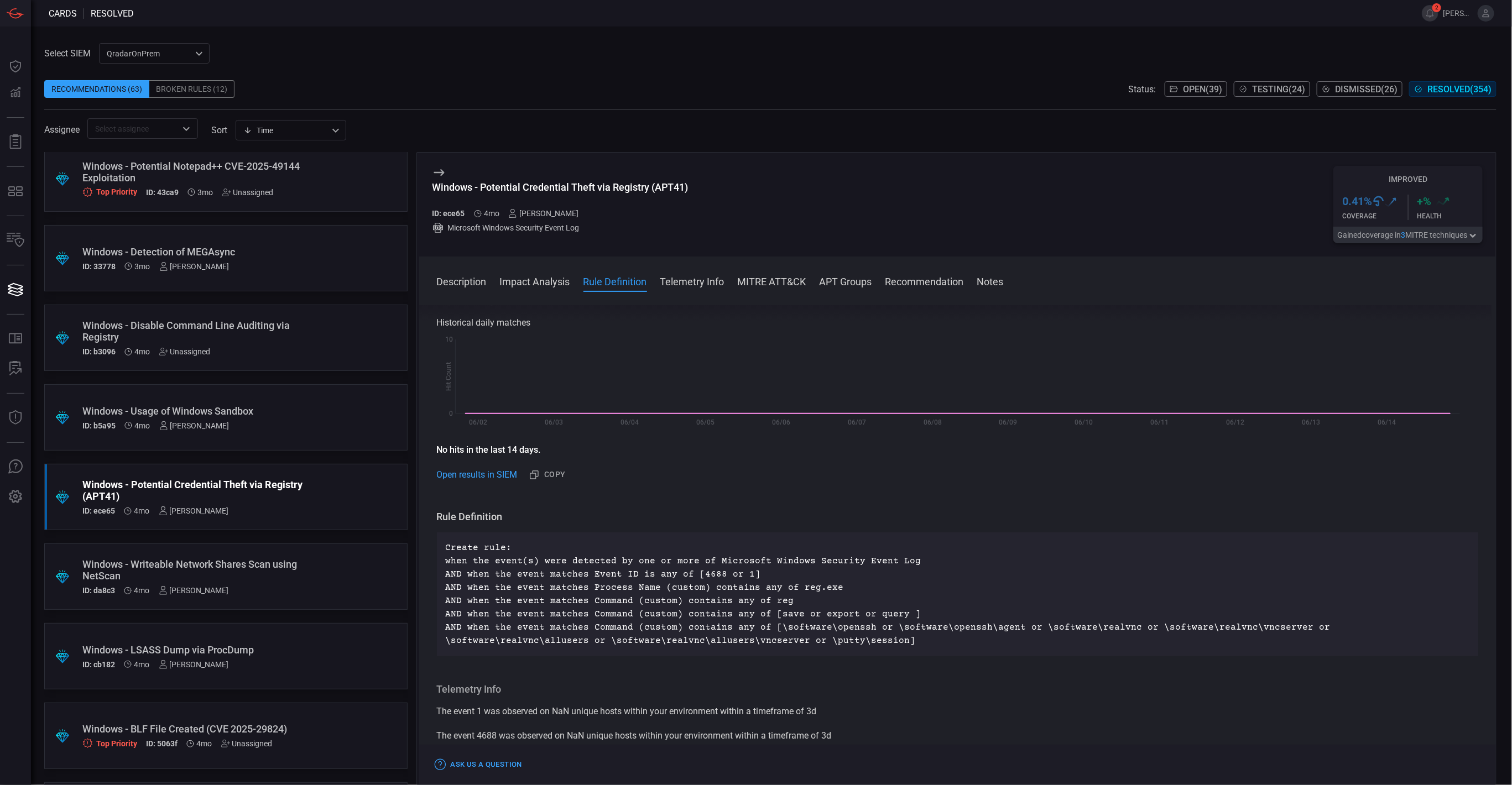
click at [215, 576] on div "Windows - Writeable Network Shares Scan using NetScan" at bounding box center [204, 570] width 245 height 23
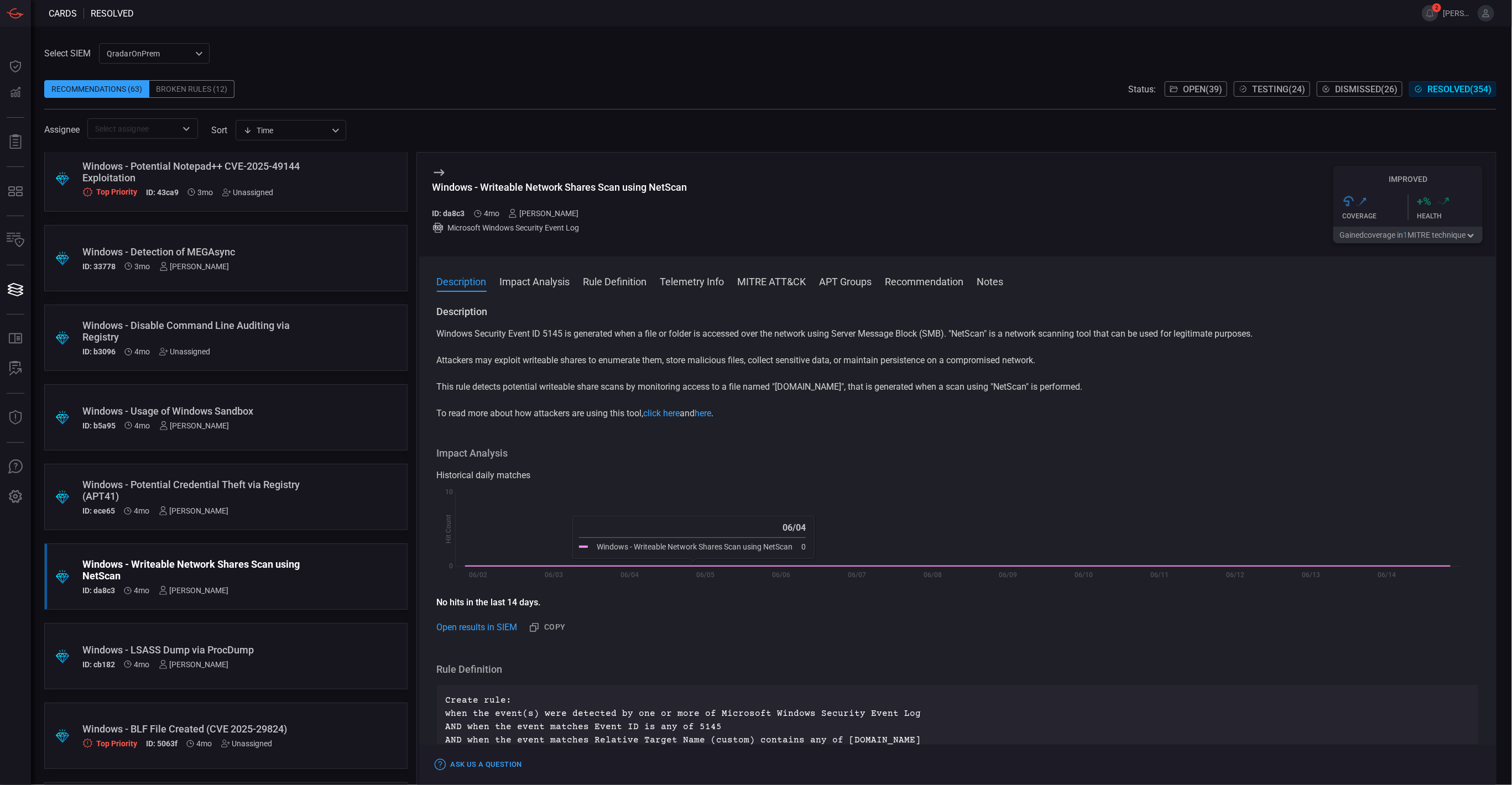
scroll to position [166, 0]
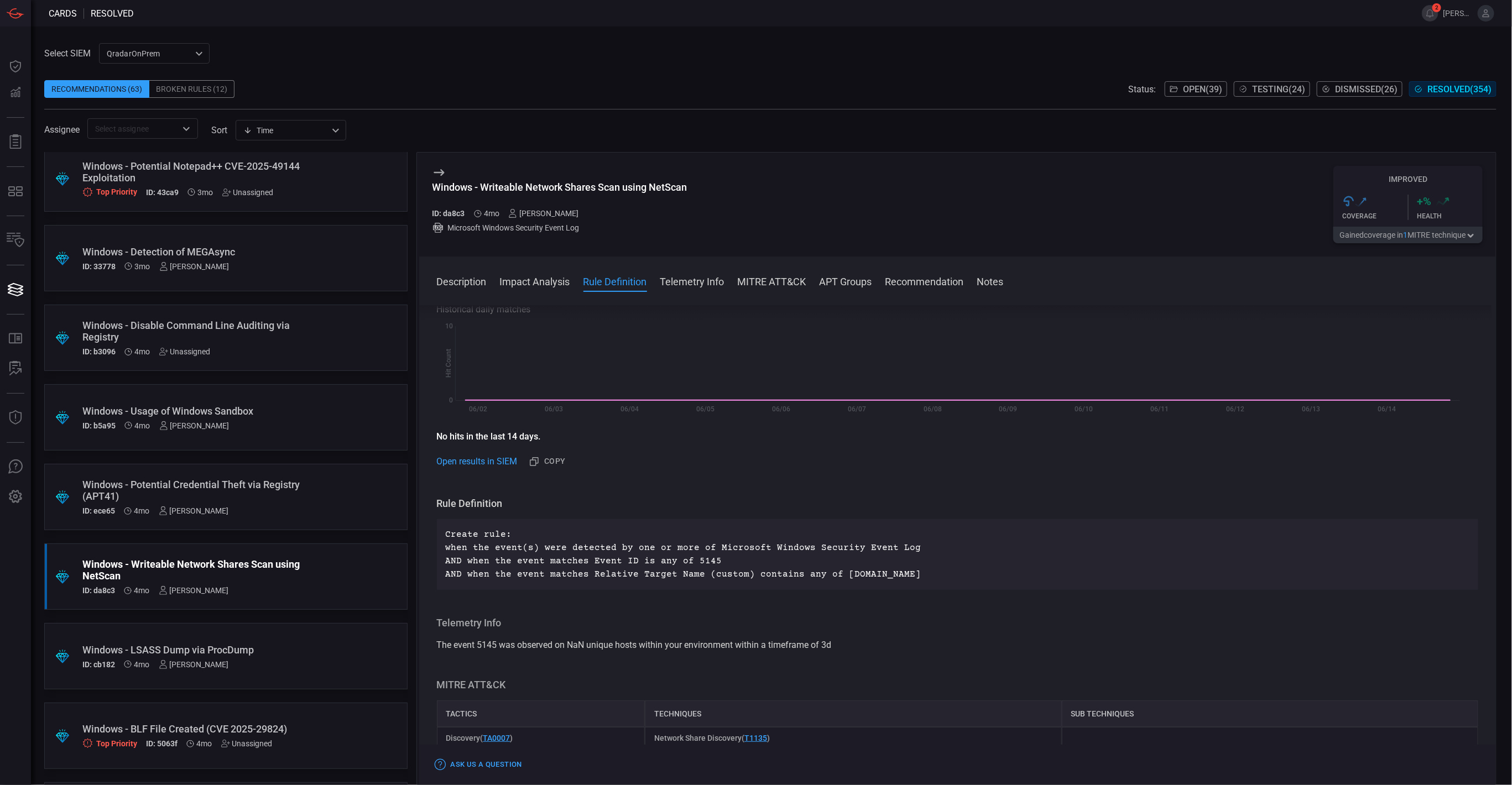
click at [699, 556] on p "Create rule: when the event(s) were detected by one or more of Microsoft Window…" at bounding box center [957, 554] width 1024 height 53
click at [699, 560] on p "Create rule: when the event(s) were detected by one or more of Microsoft Window…" at bounding box center [957, 554] width 1024 height 53
copy p "5145"
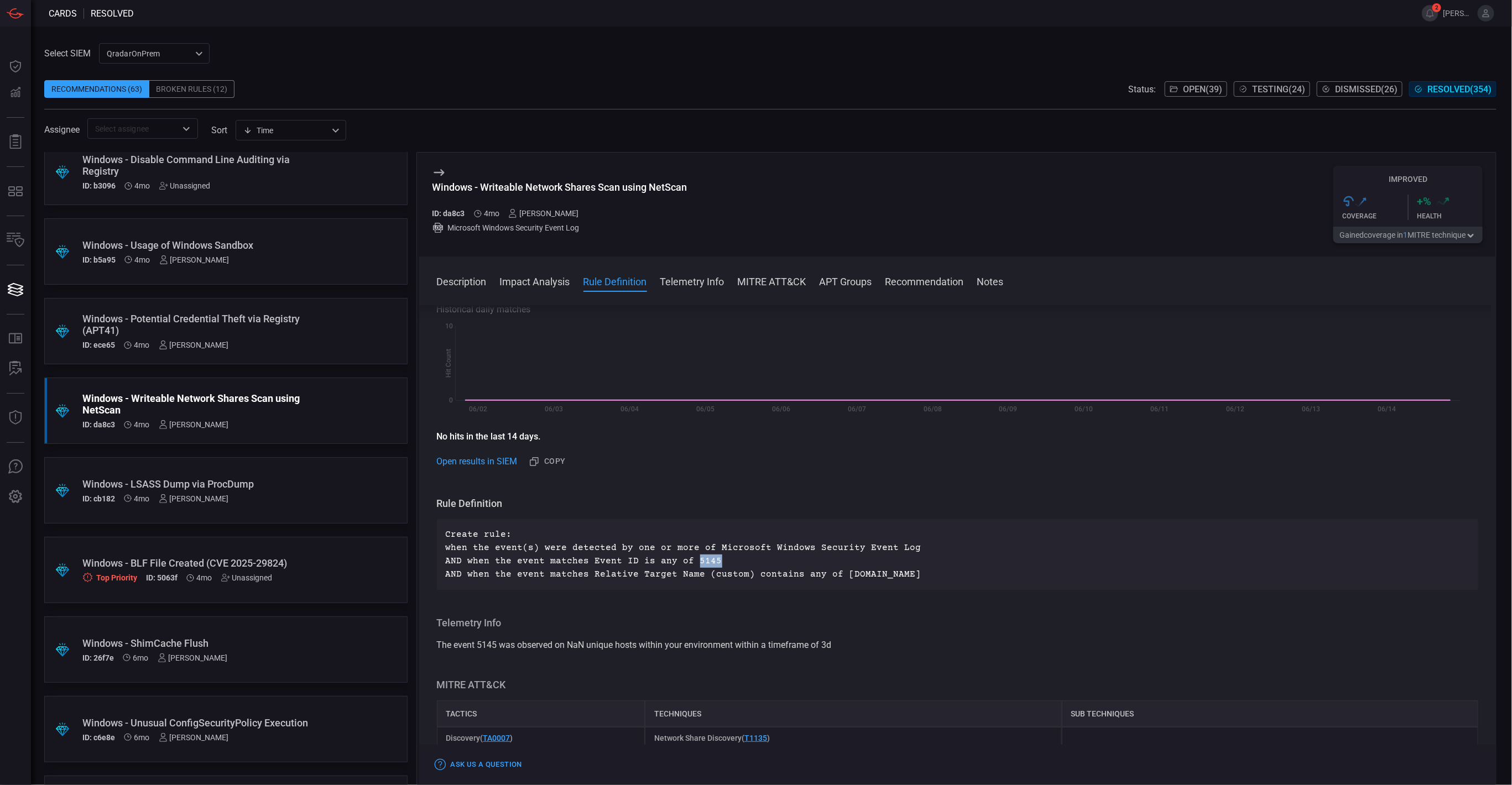
click at [274, 490] on div "Windows - LSASS Dump via ProcDump ID: cb182 4mo [PERSON_NAME]" at bounding box center [204, 490] width 245 height 25
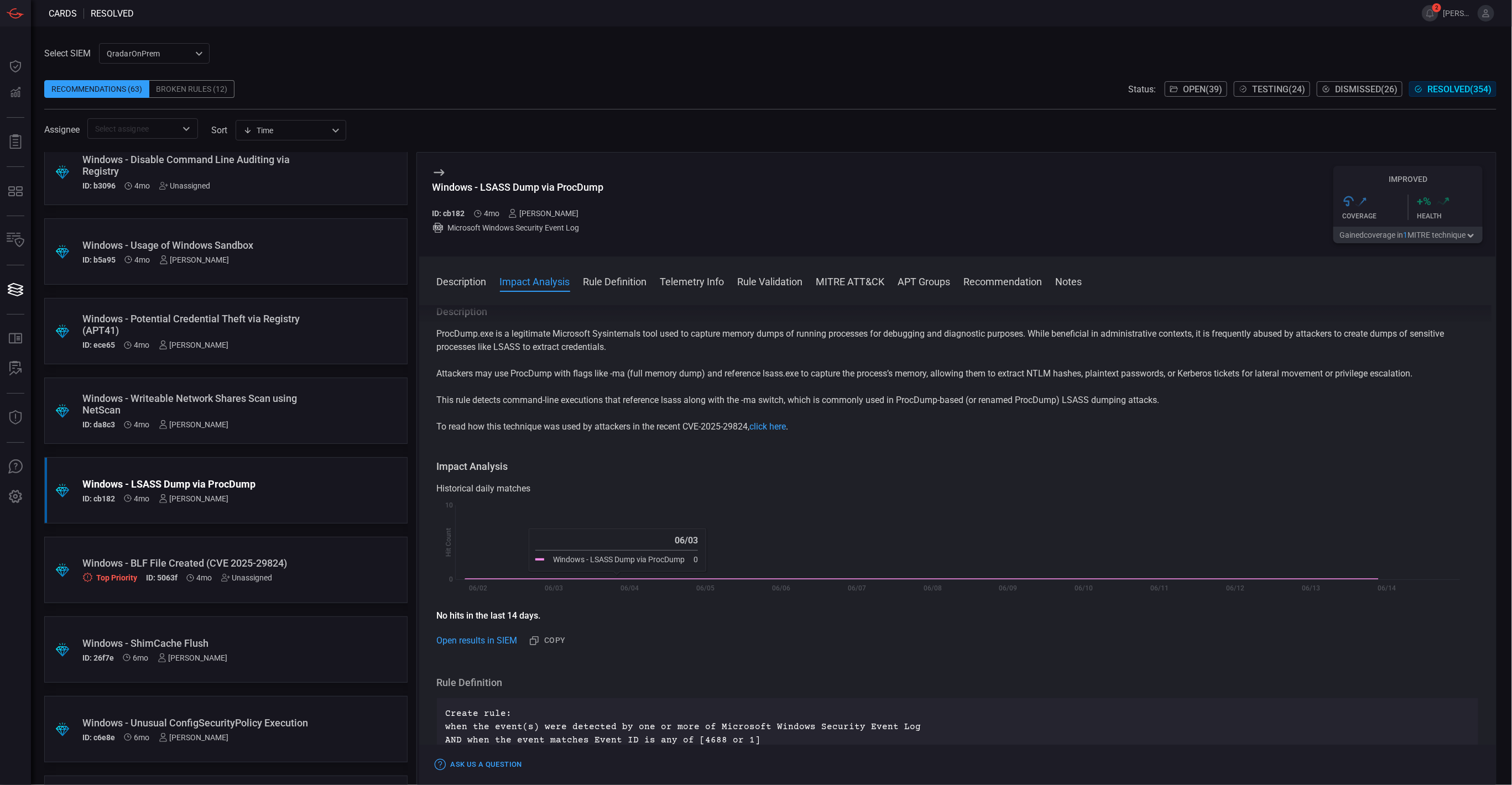
scroll to position [249, 0]
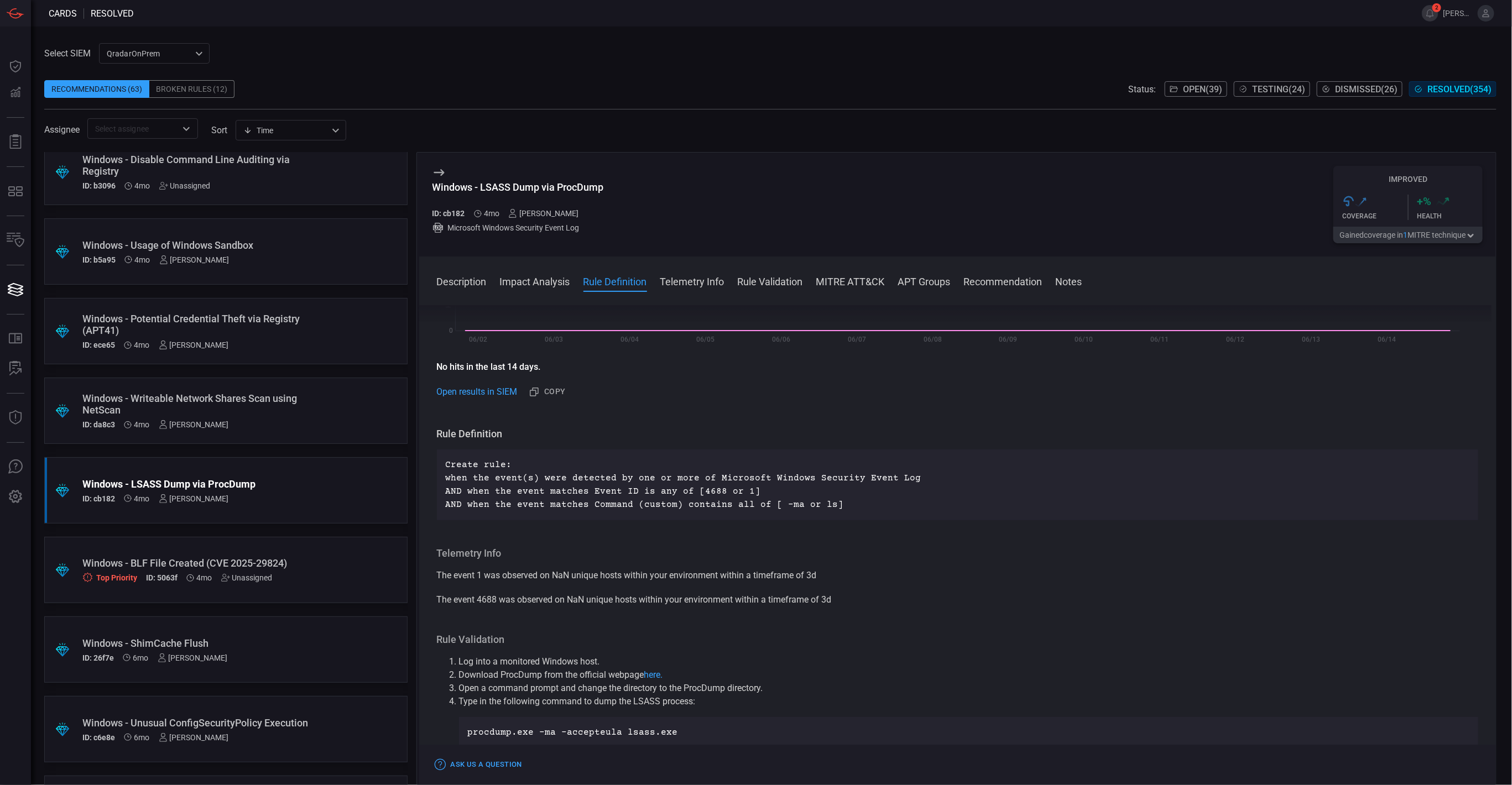
click at [261, 570] on div "Windows - BLF File Created (CVE 2025-29824) Top Priority ID: 5063f 4mo Unassign…" at bounding box center [204, 570] width 245 height 25
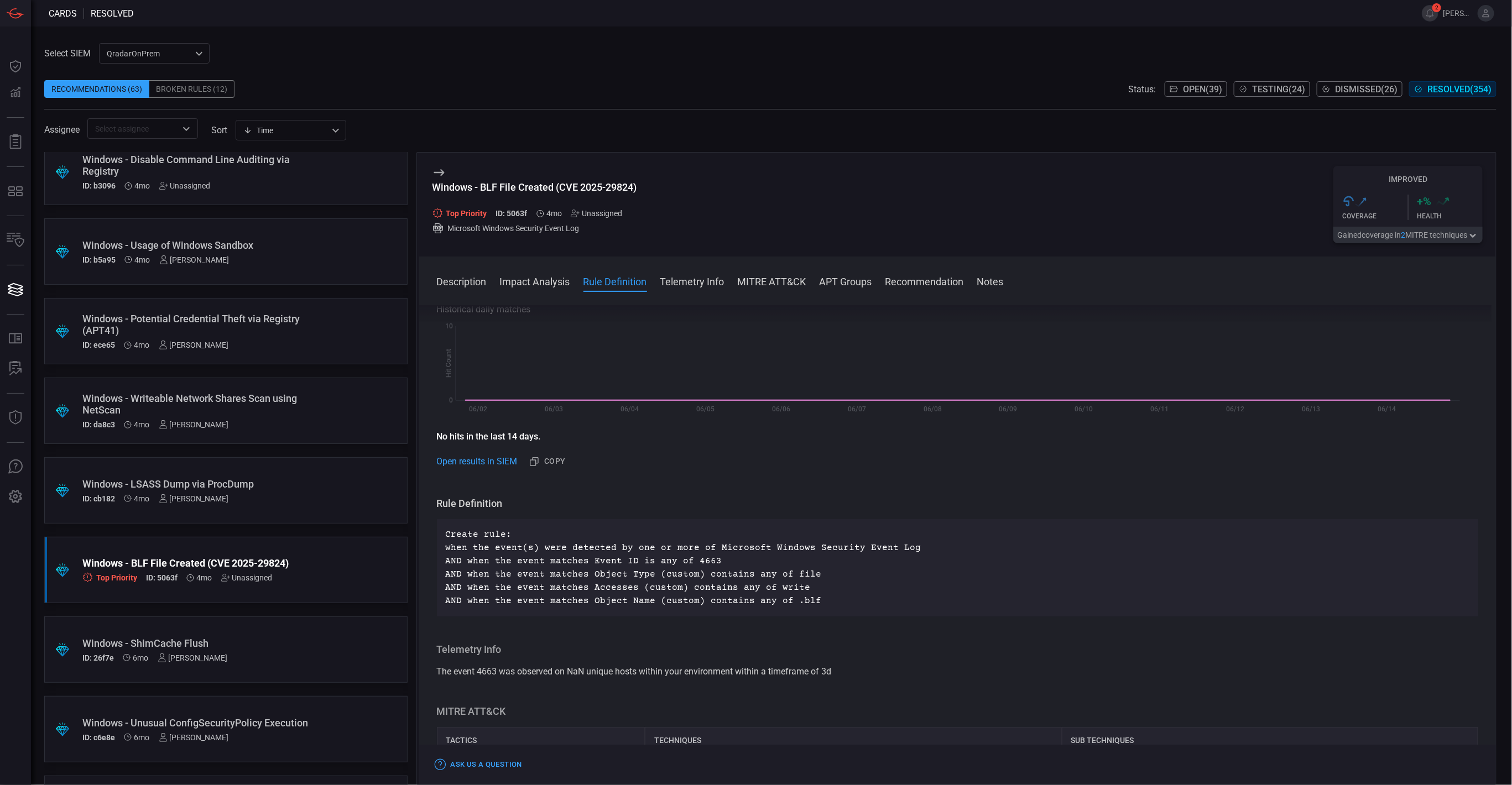
scroll to position [415, 0]
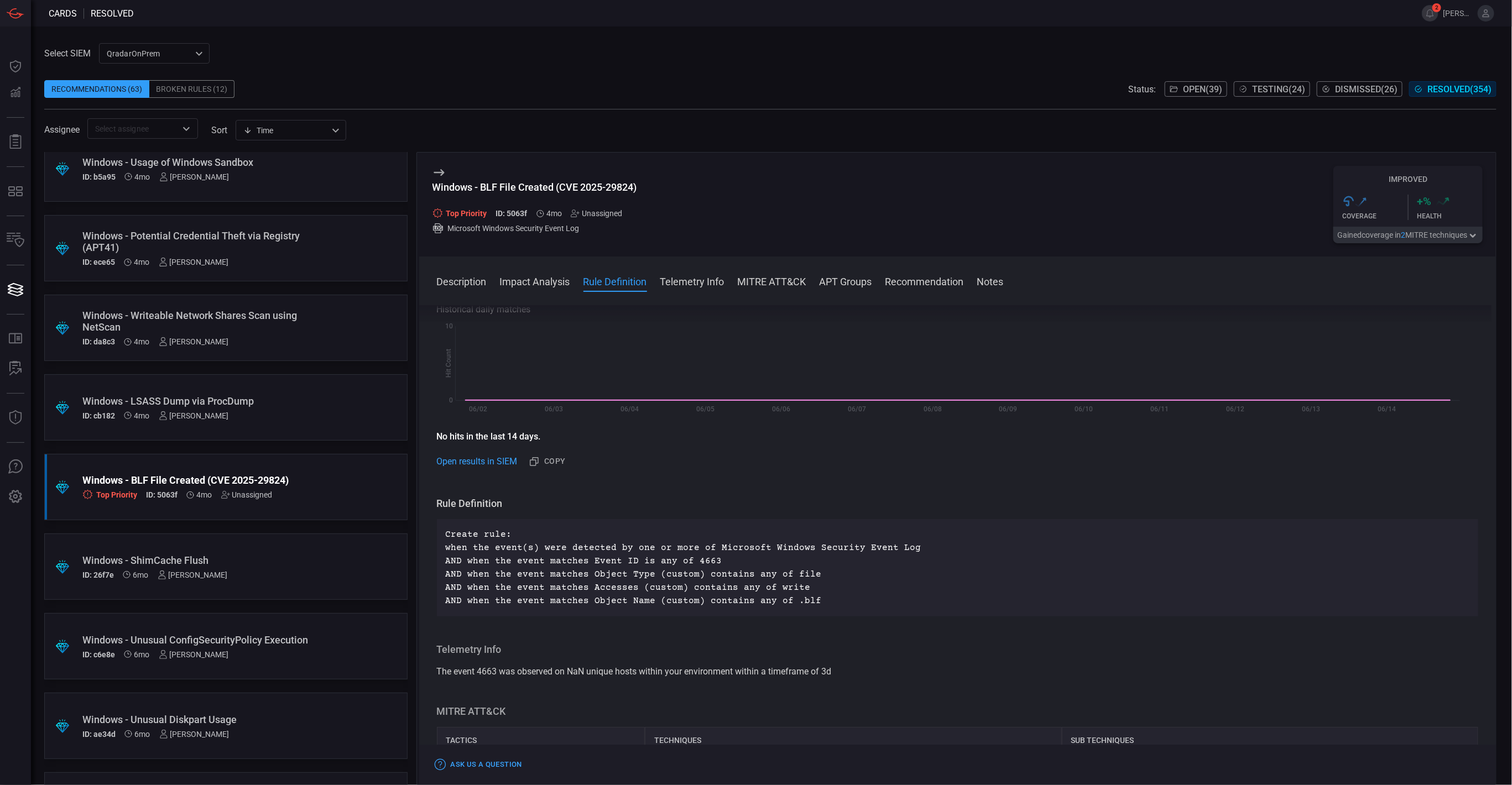
click at [271, 563] on div "Windows - ShimCache Flush" at bounding box center [204, 560] width 245 height 12
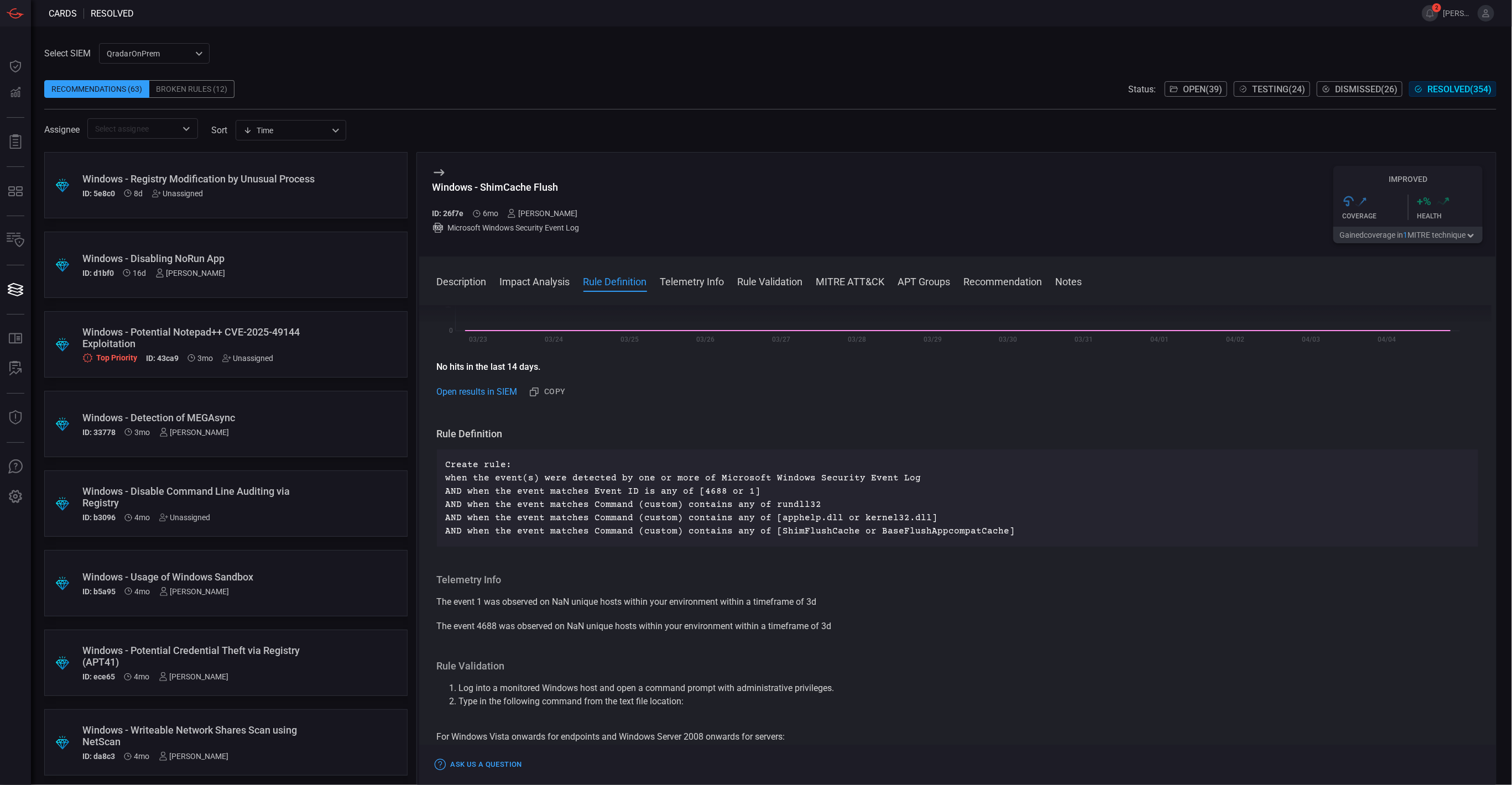
click at [246, 498] on div "Windows - Disable Command Line Auditing via Registry" at bounding box center [204, 497] width 245 height 23
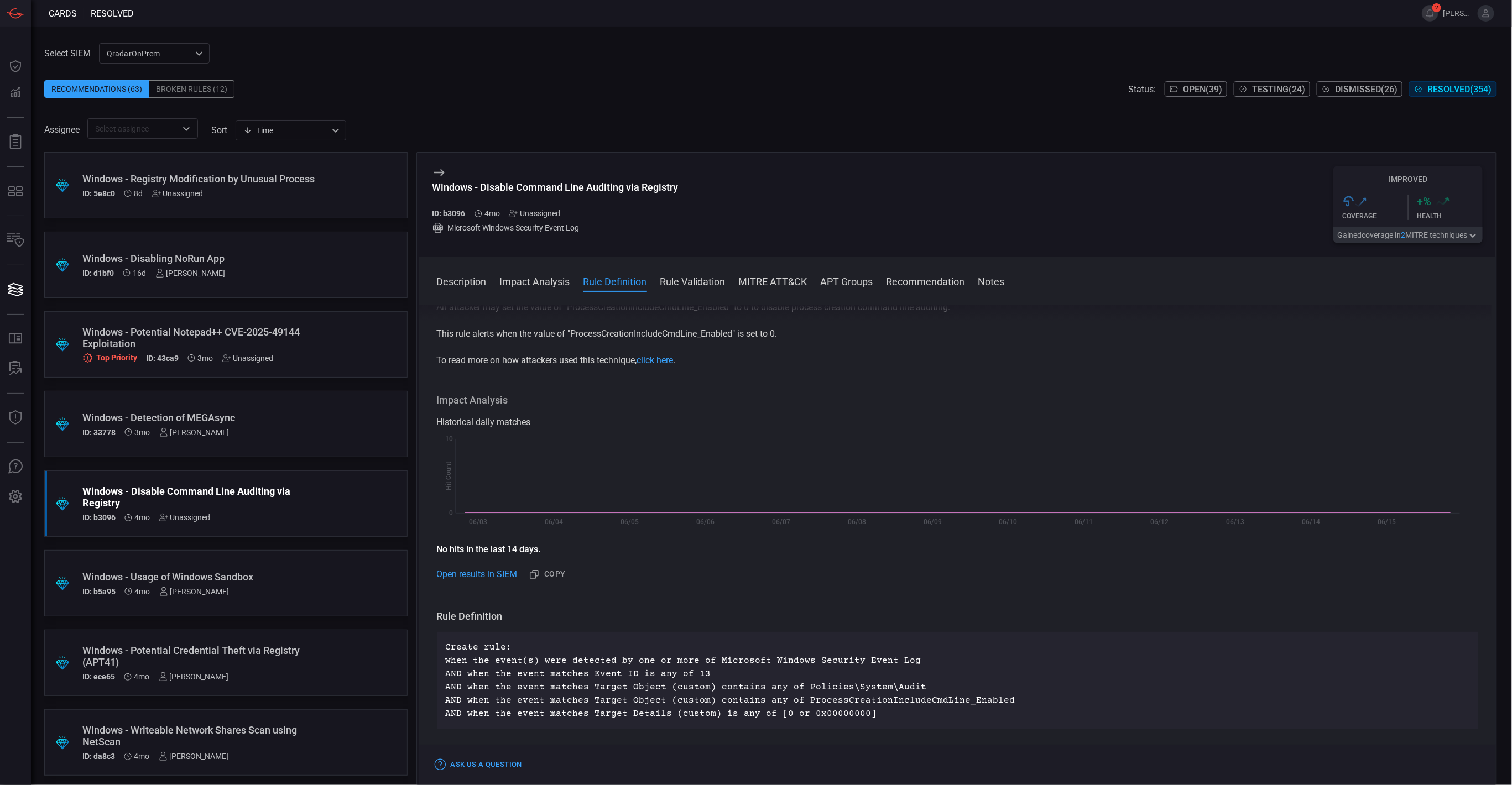
scroll to position [166, 0]
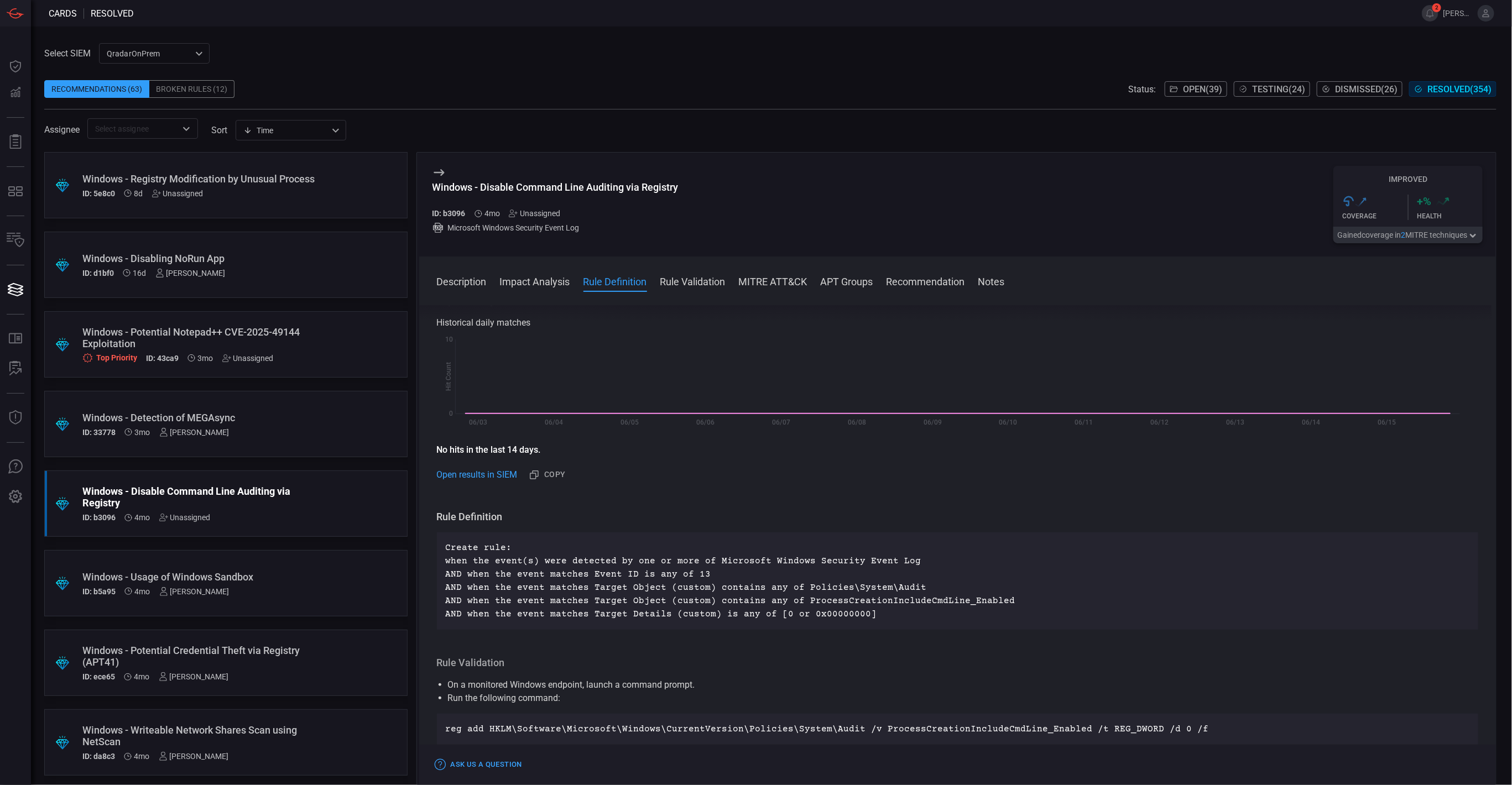
click at [262, 577] on div "Windows - Usage of Windows Sandbox" at bounding box center [204, 577] width 245 height 12
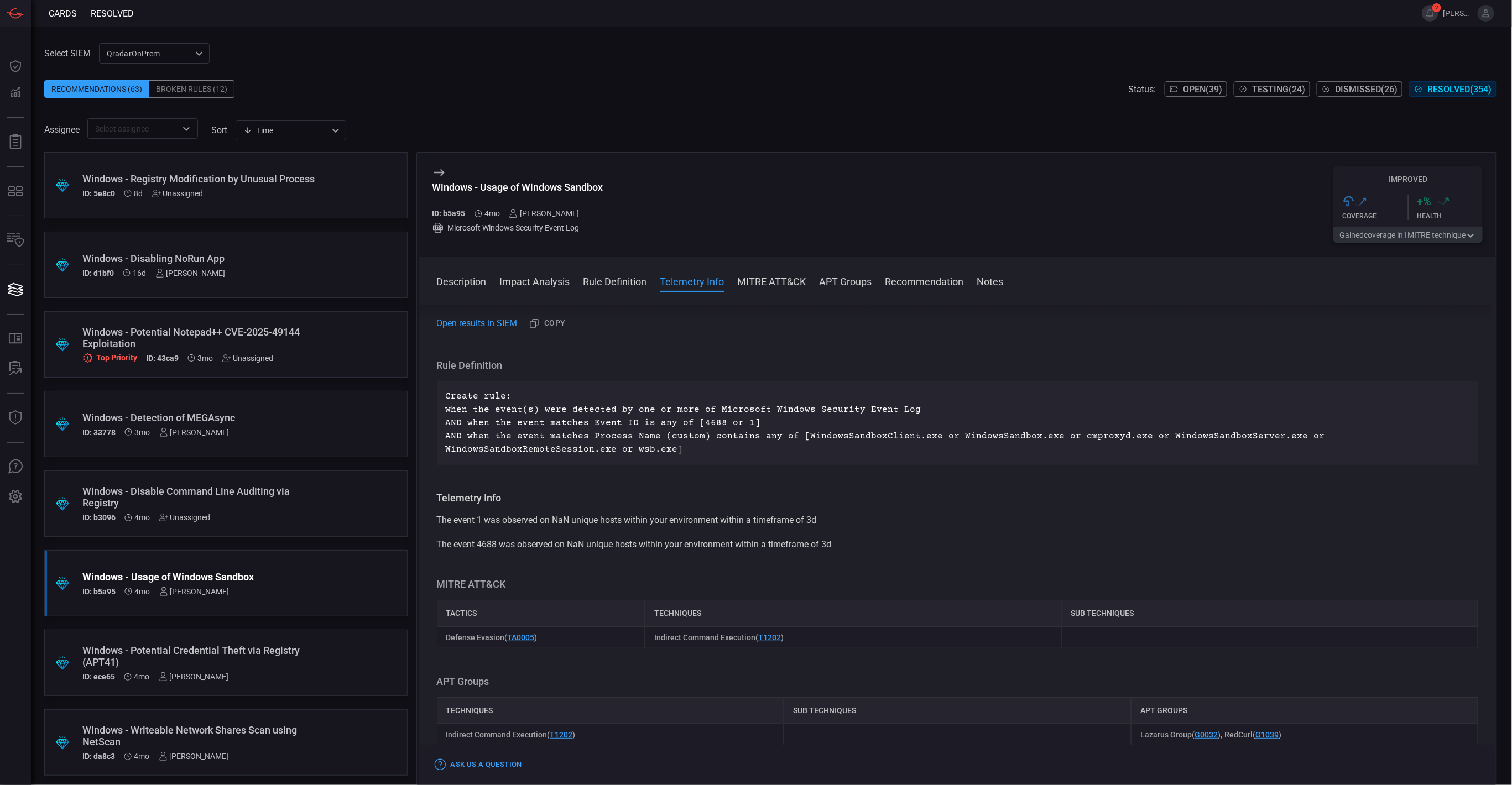
scroll to position [249, 0]
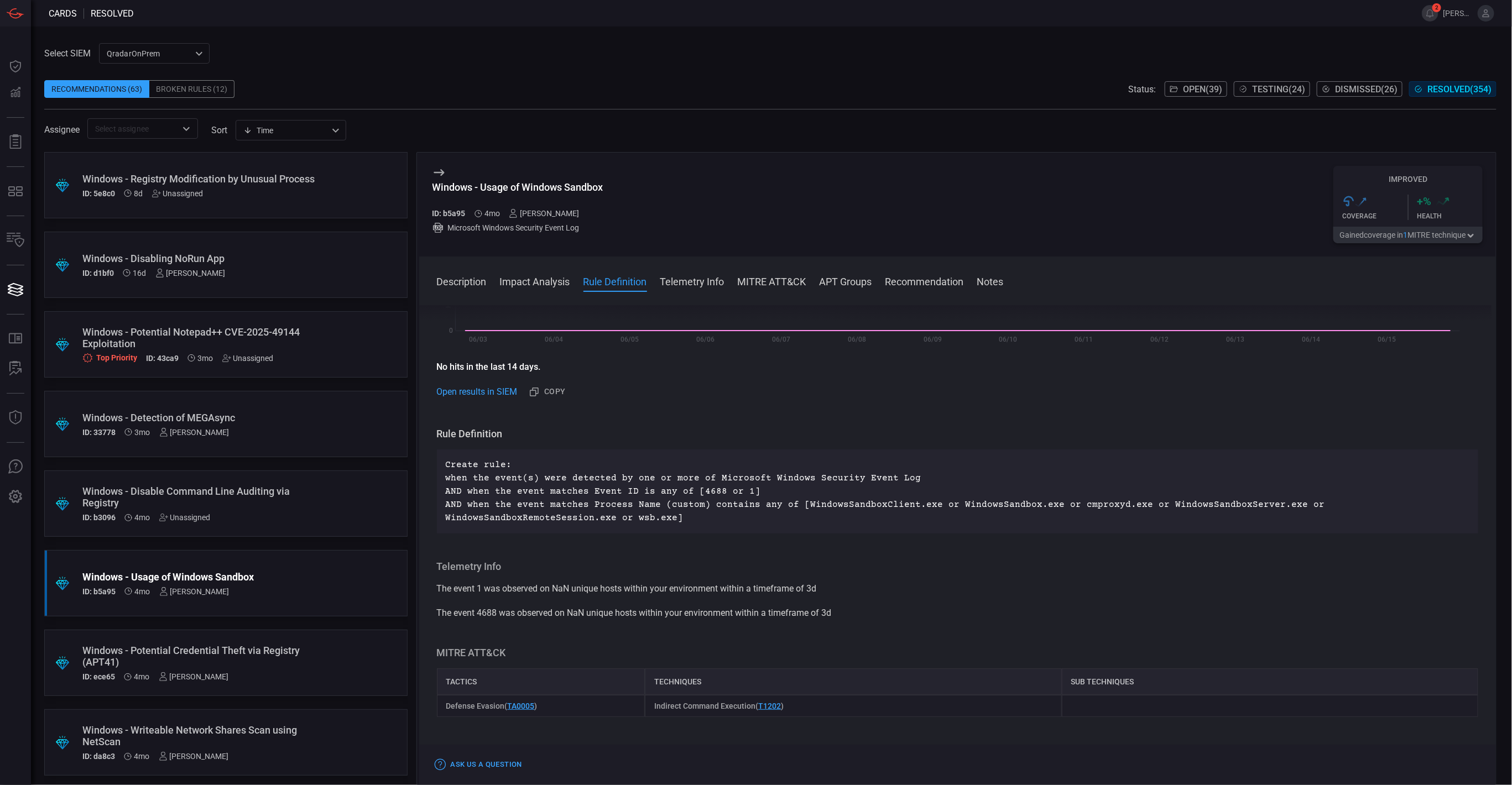
click at [289, 496] on div "Windows - Disable Command Line Auditing via Registry" at bounding box center [204, 497] width 245 height 23
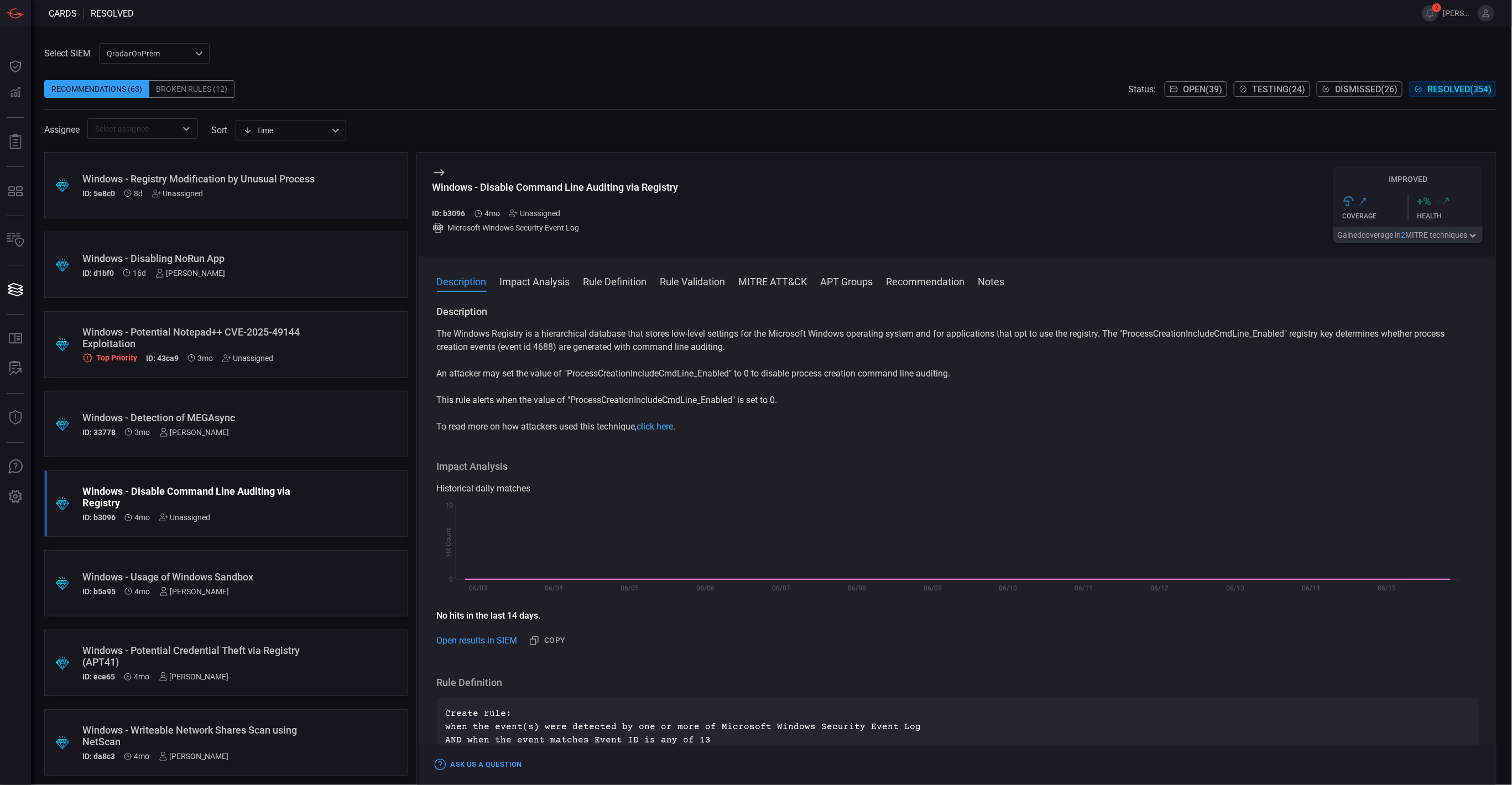
click at [440, 171] on icon at bounding box center [439, 172] width 14 height 13
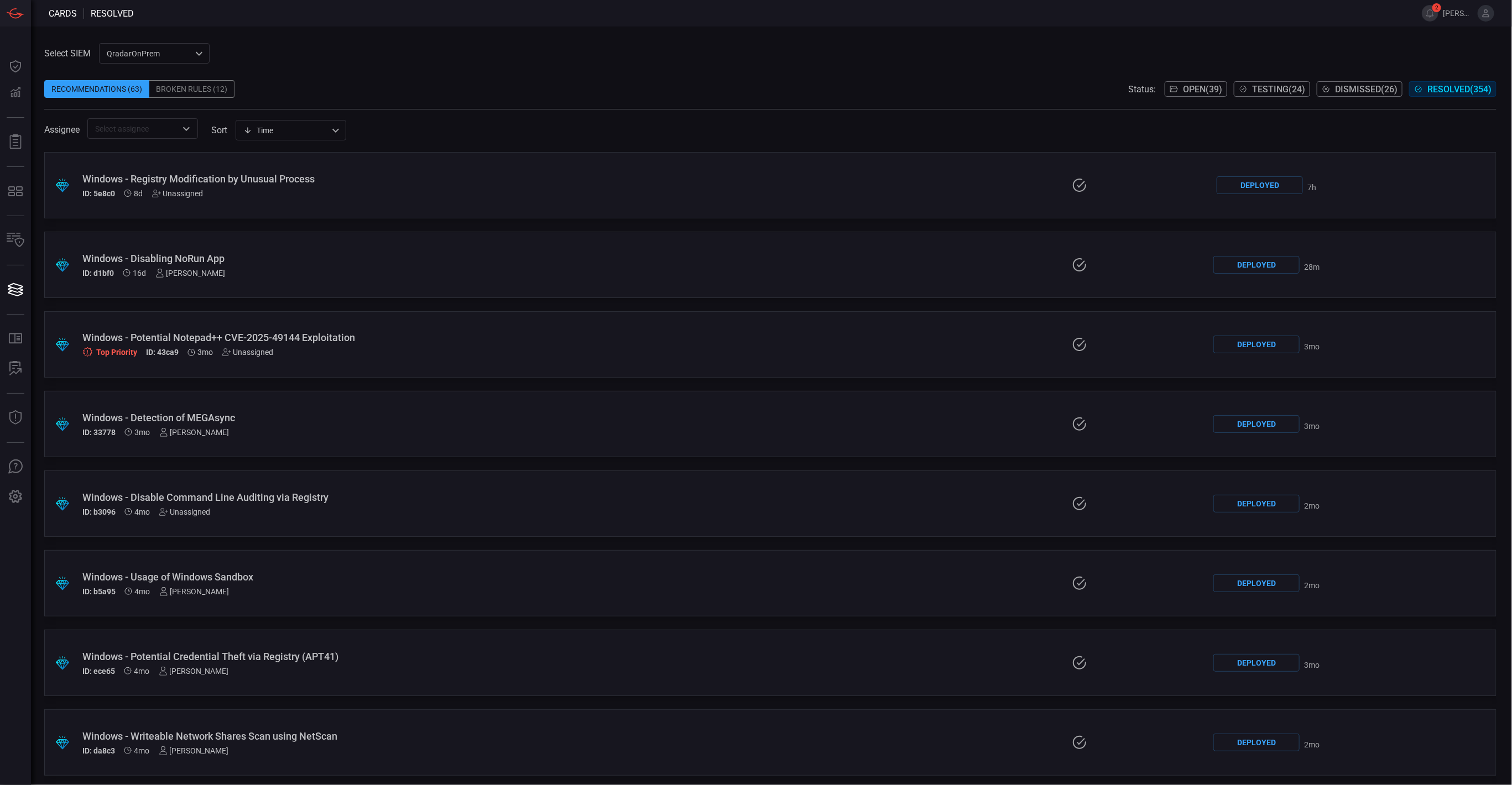
click at [237, 253] on div "Windows - Disabling NoRun App" at bounding box center [370, 259] width 576 height 12
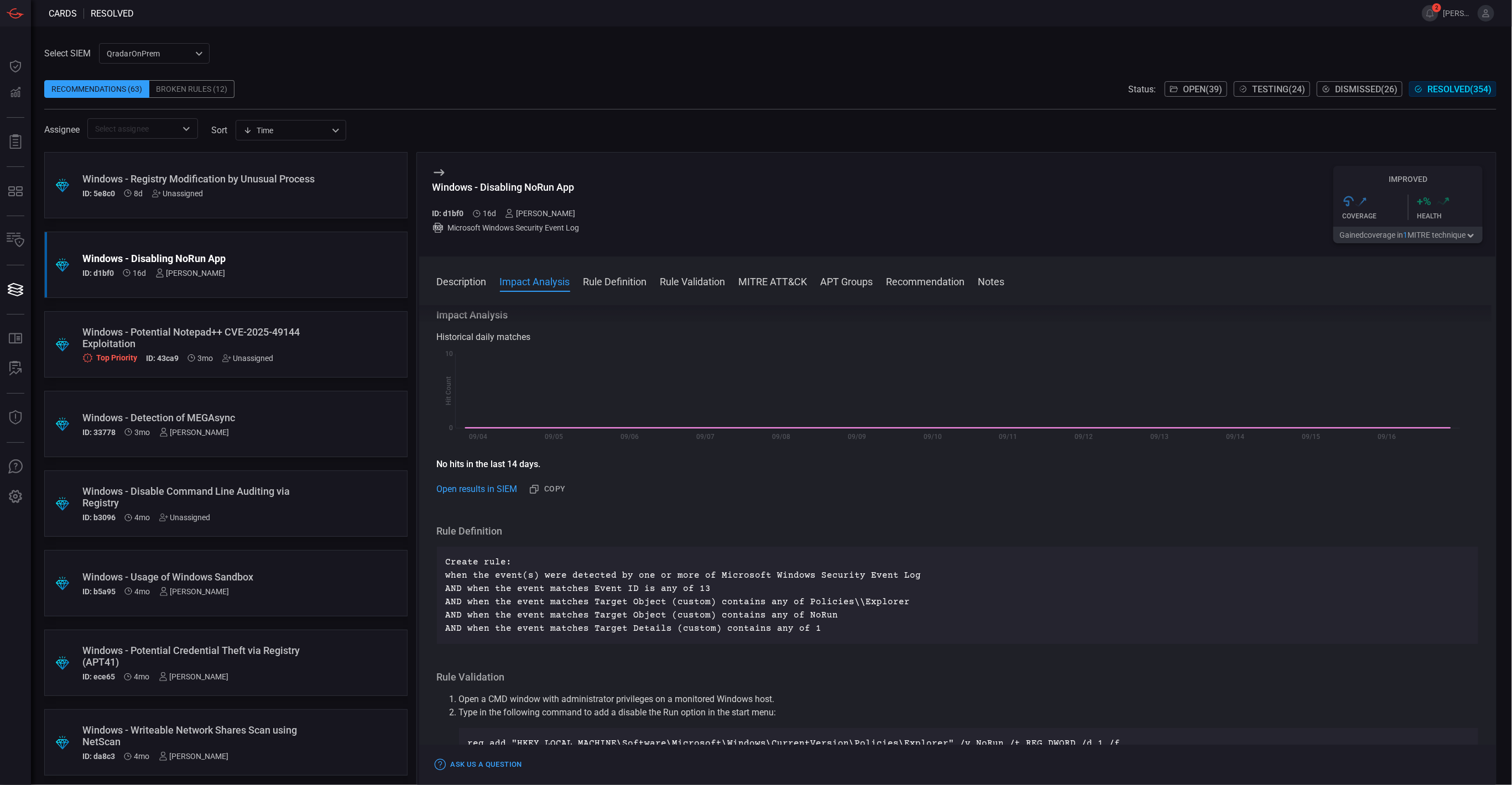
scroll to position [166, 0]
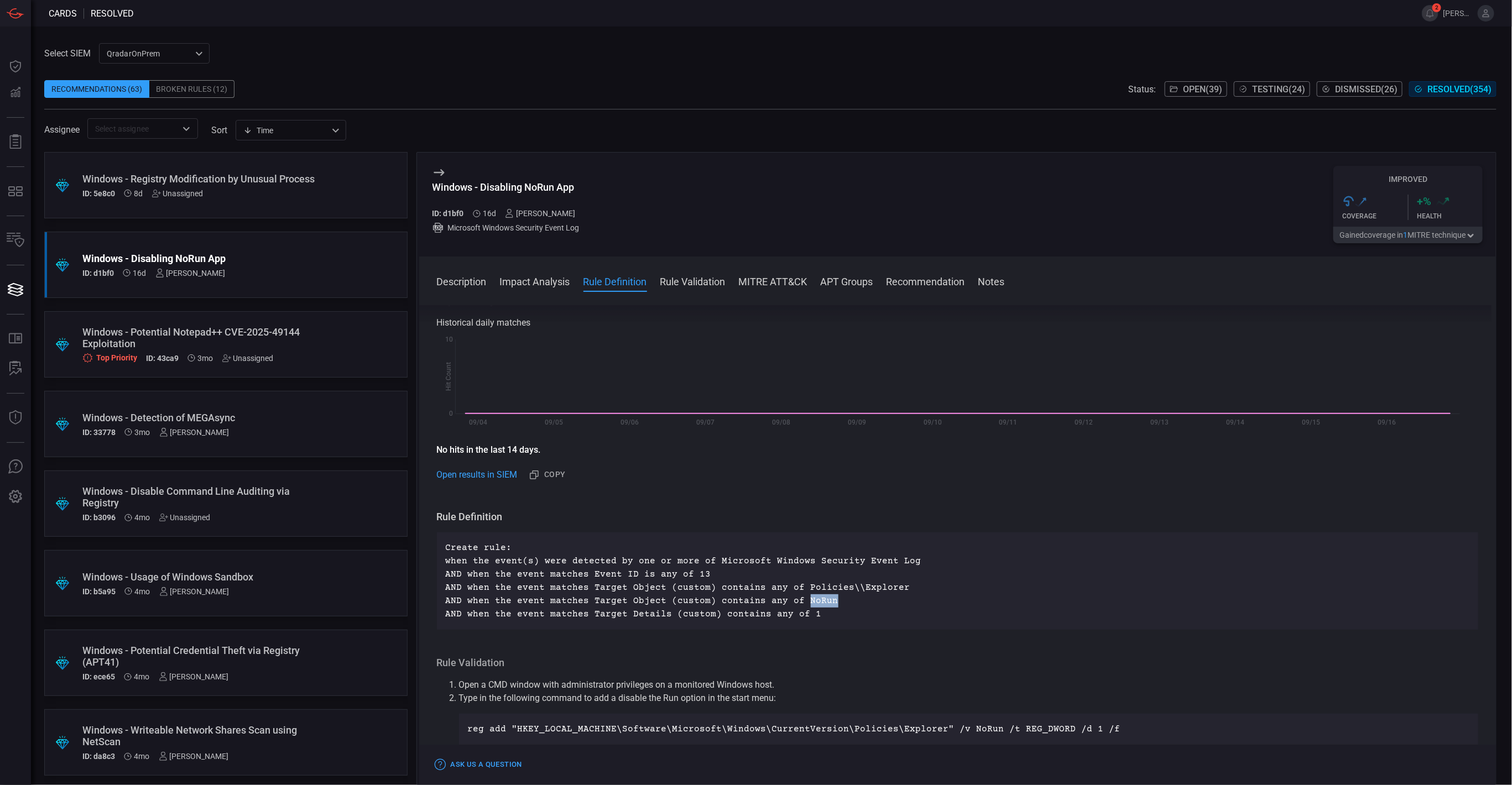
drag, startPoint x: 797, startPoint y: 598, endPoint x: 820, endPoint y: 598, distance: 23.0
click at [820, 598] on p "Create rule: when the event(s) were detected by one or more of Microsoft Window…" at bounding box center [957, 581] width 1024 height 80
copy p "NoRun"
